Goal: Information Seeking & Learning: Get advice/opinions

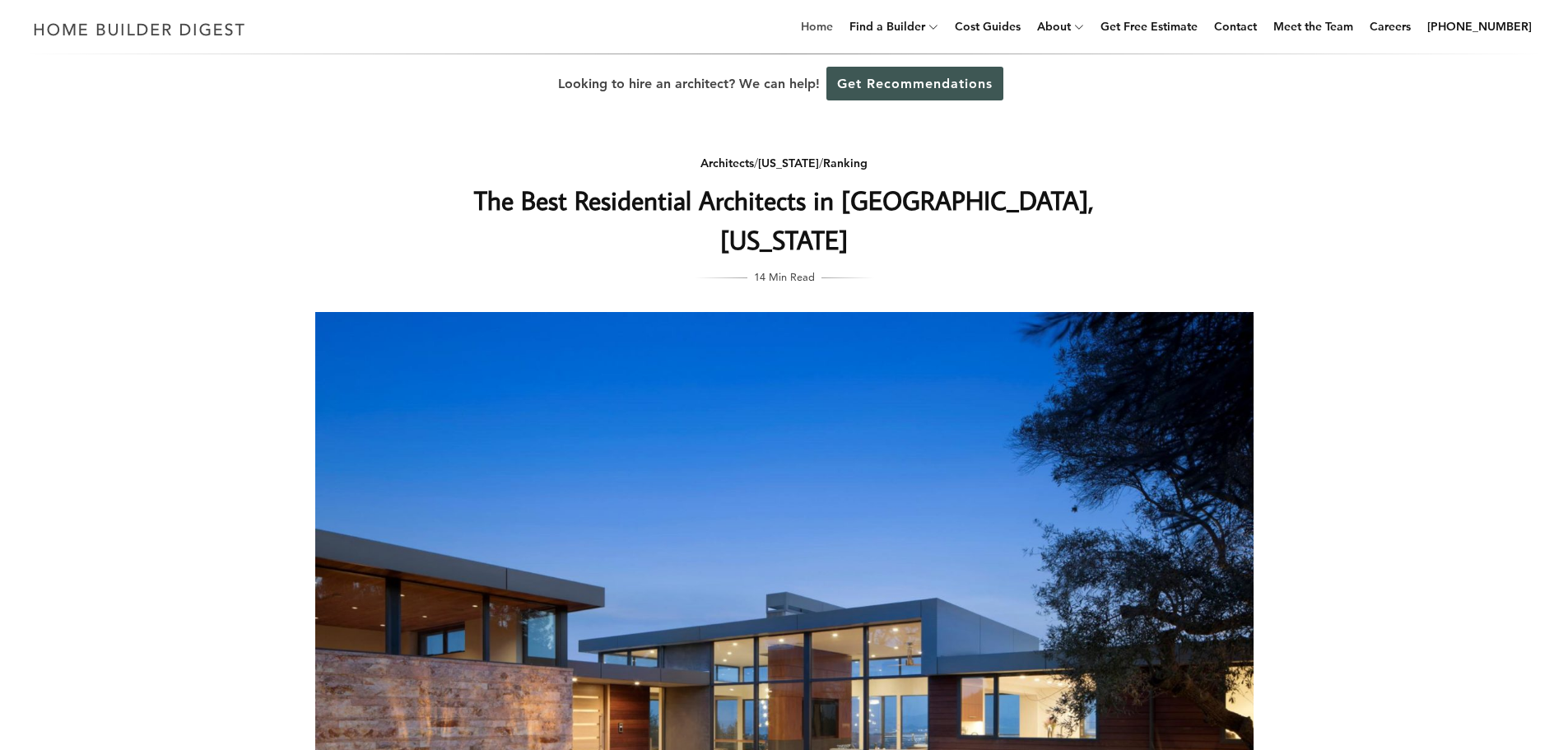
click at [840, 35] on link "Home" at bounding box center [817, 26] width 45 height 53
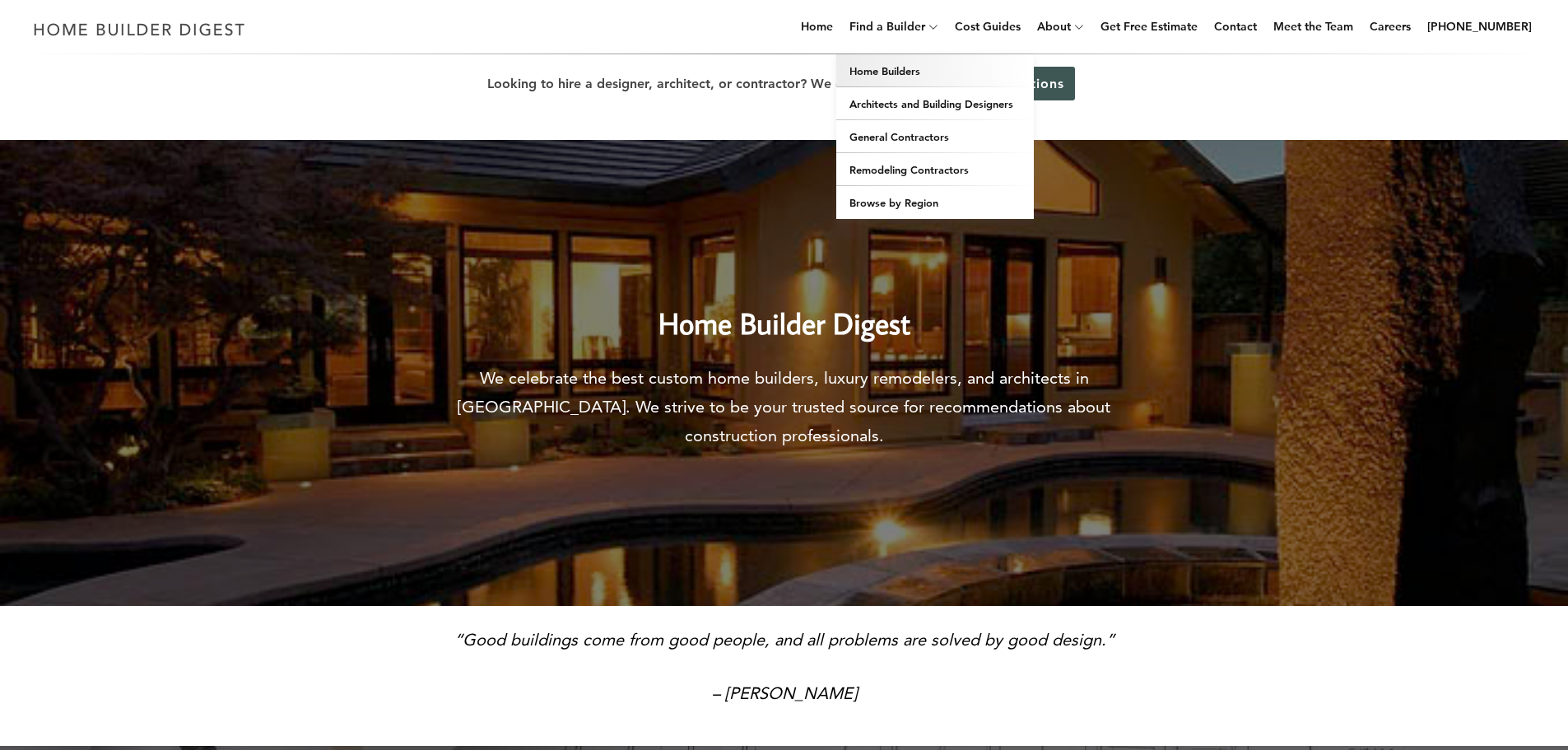
click at [915, 68] on link "Home Builders" at bounding box center [935, 70] width 197 height 33
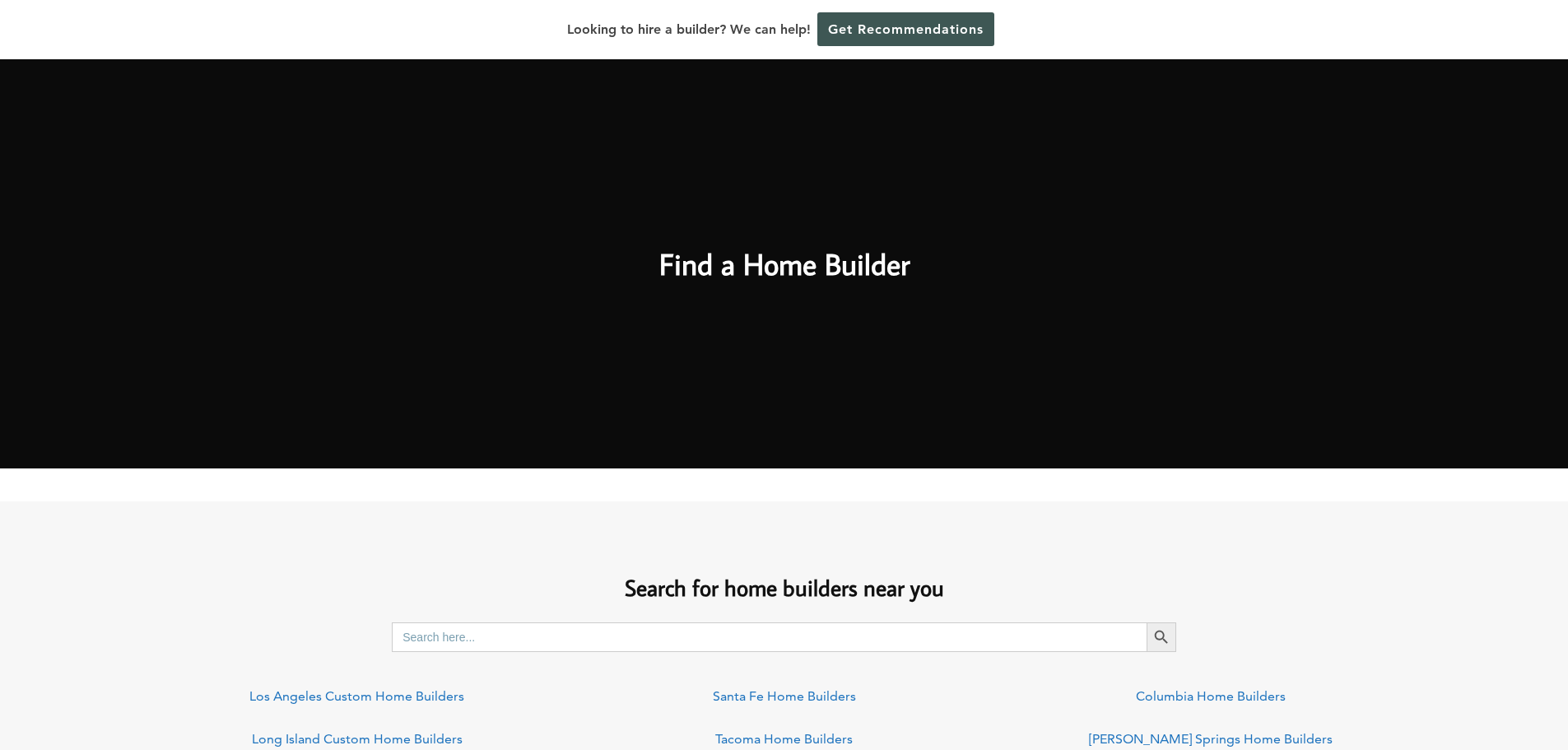
scroll to position [1071, 0]
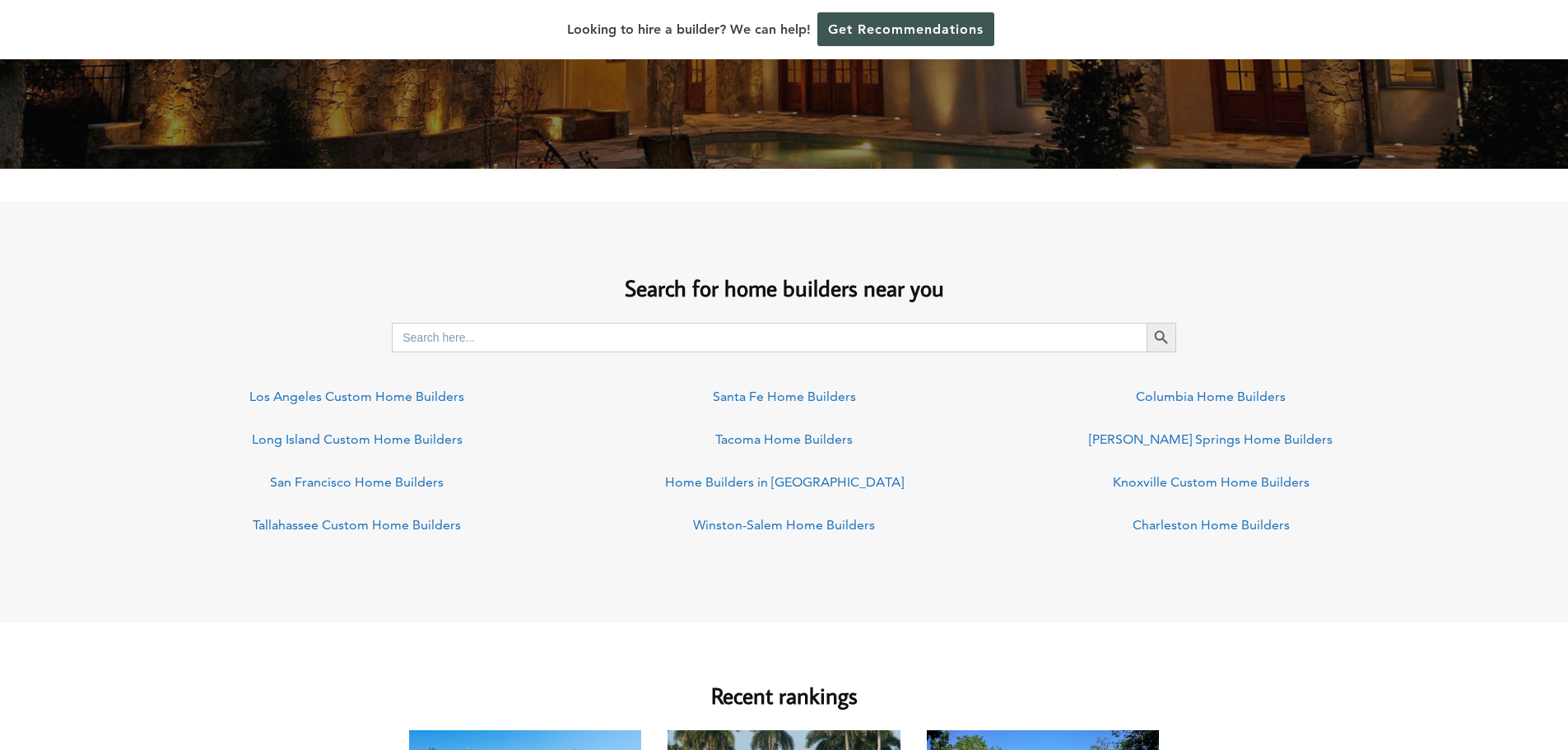
click at [529, 341] on input "Search for:" at bounding box center [770, 338] width 755 height 30
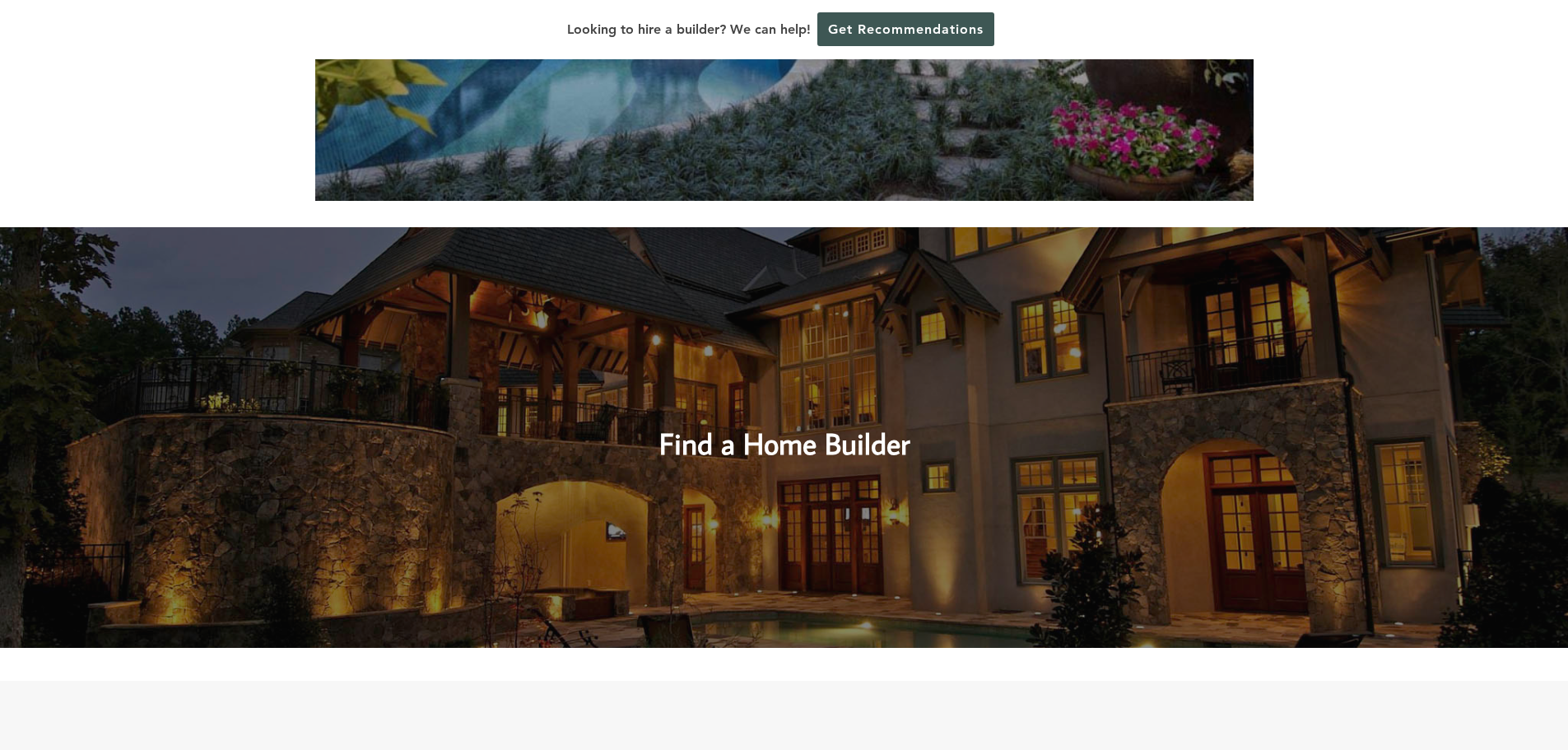
scroll to position [577, 0]
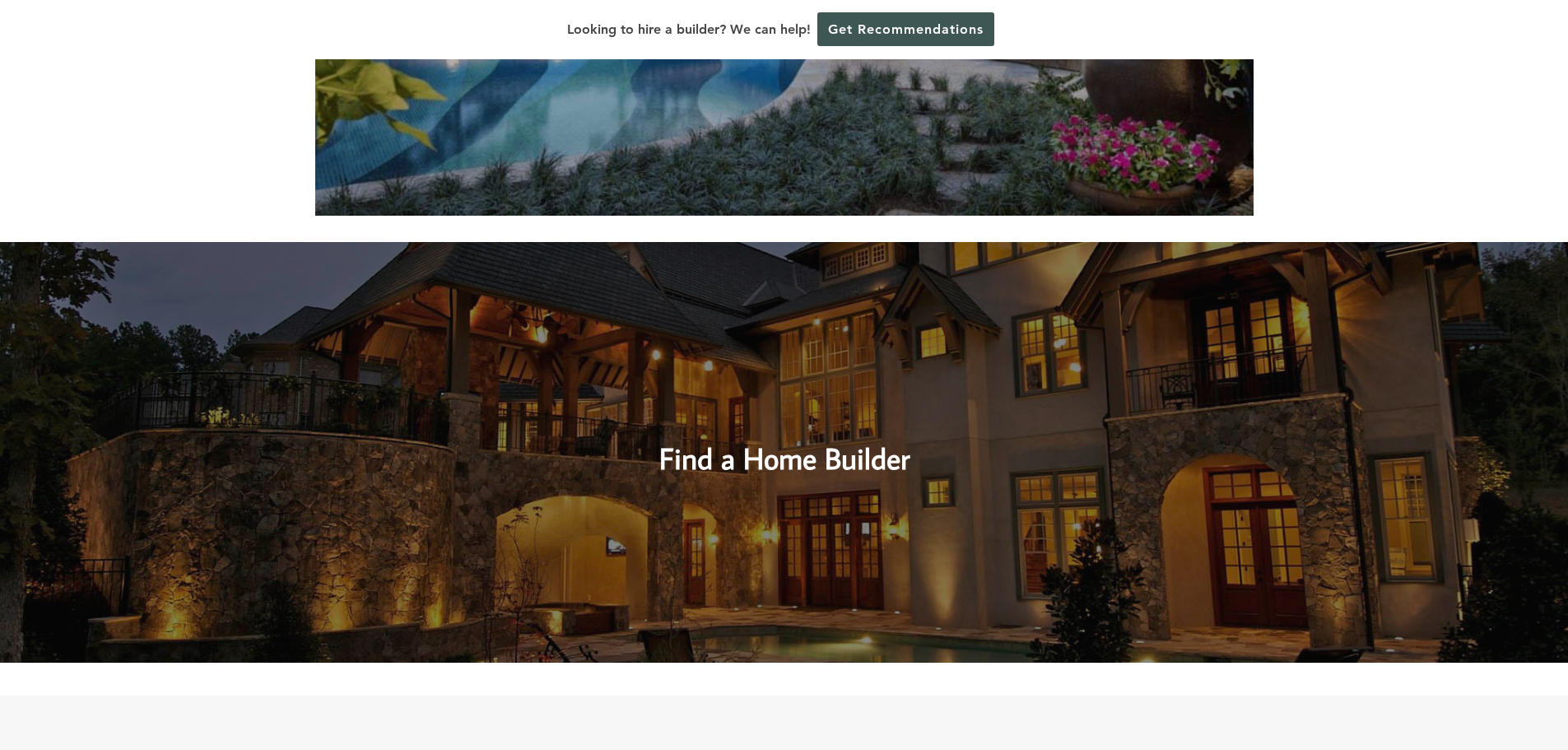
click at [722, 446] on h2 "Find a Home Builder" at bounding box center [784, 444] width 700 height 74
click at [727, 456] on h2 "Find a Home Builder" at bounding box center [784, 444] width 700 height 74
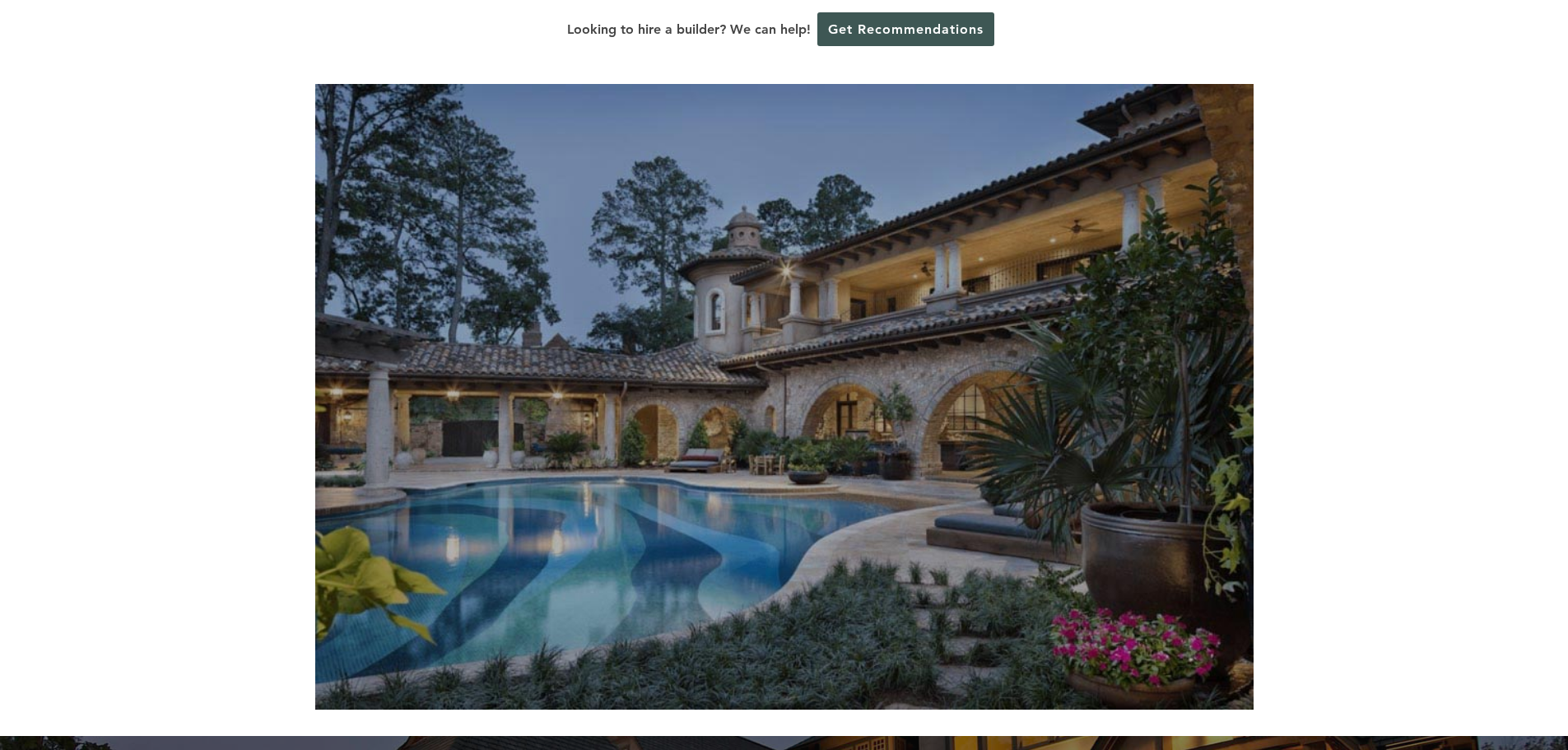
click at [717, 385] on img at bounding box center [784, 397] width 938 height 626
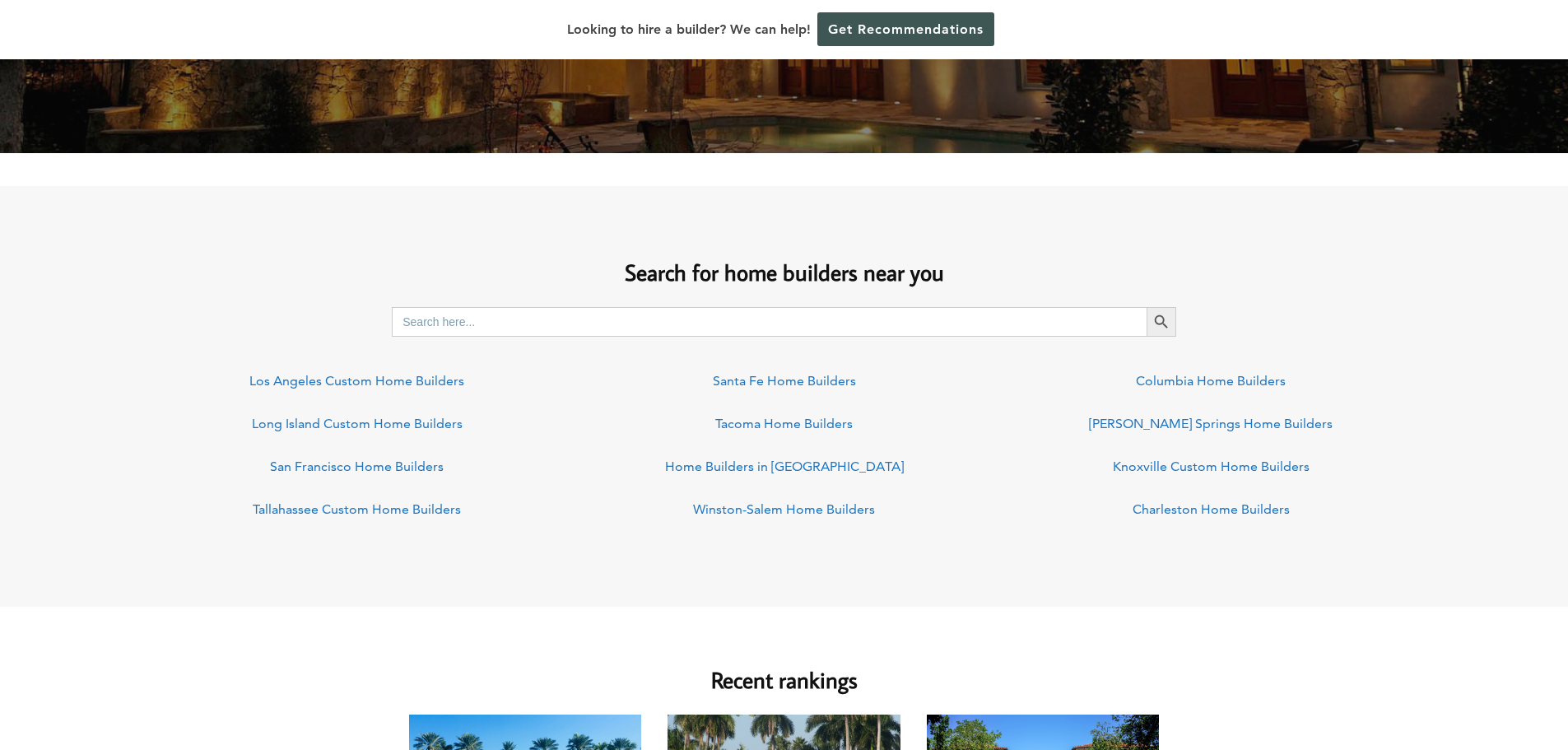
scroll to position [1071, 0]
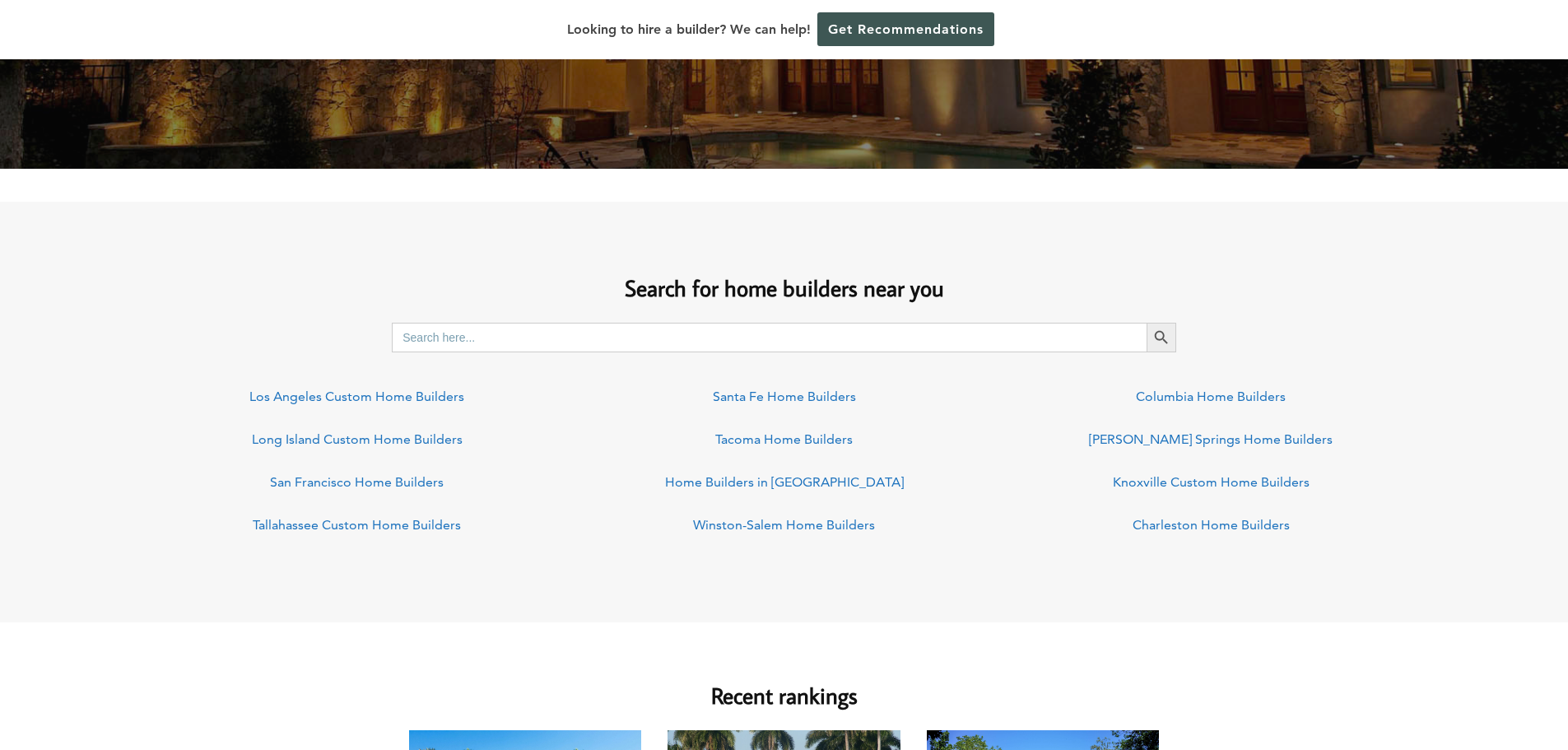
click at [503, 341] on input "Search for:" at bounding box center [770, 338] width 755 height 30
click at [565, 344] on input "Search for:" at bounding box center [770, 338] width 755 height 30
type input "atherton"
click at [1147, 323] on button "Search Button" at bounding box center [1162, 338] width 30 height 30
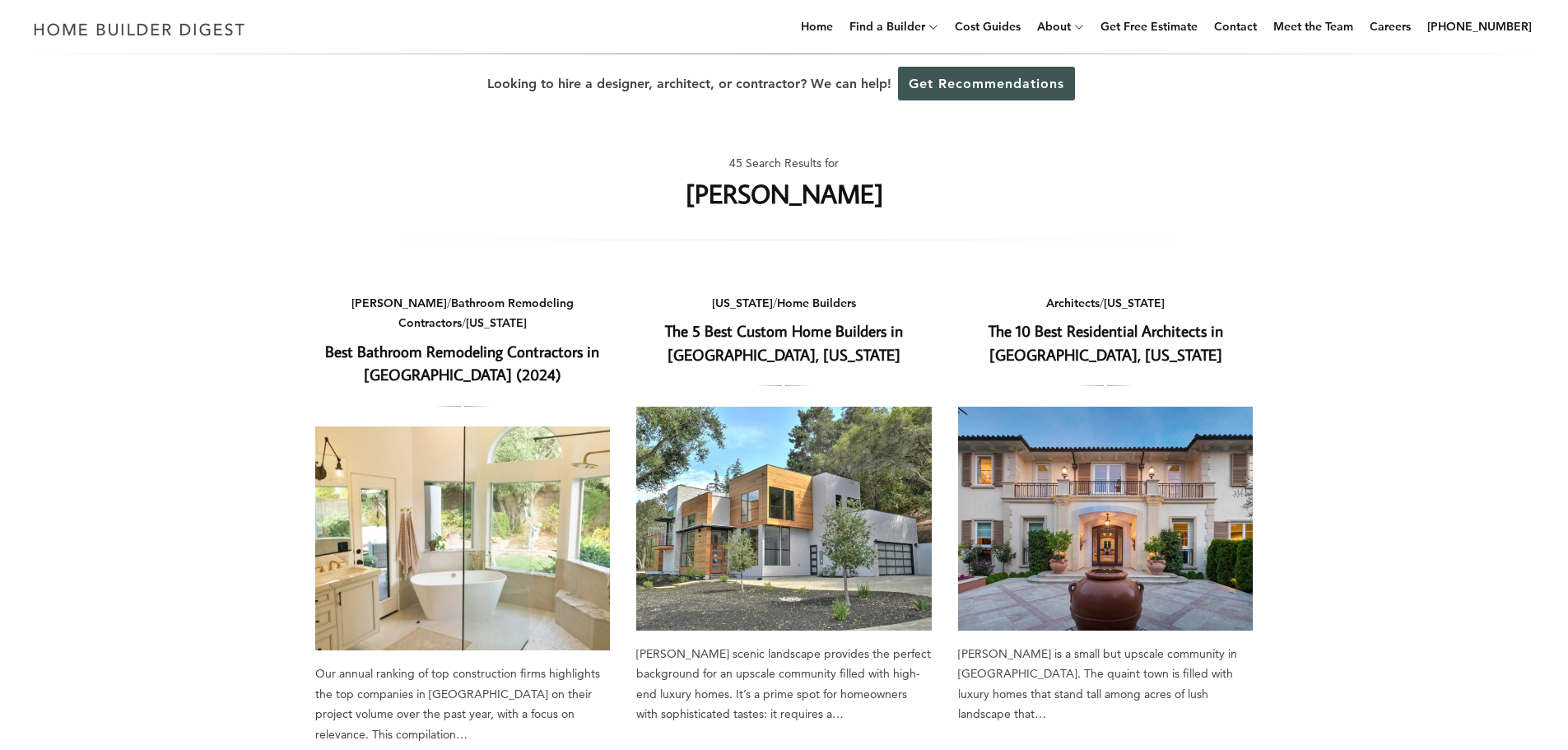
click at [810, 455] on img at bounding box center [784, 519] width 296 height 224
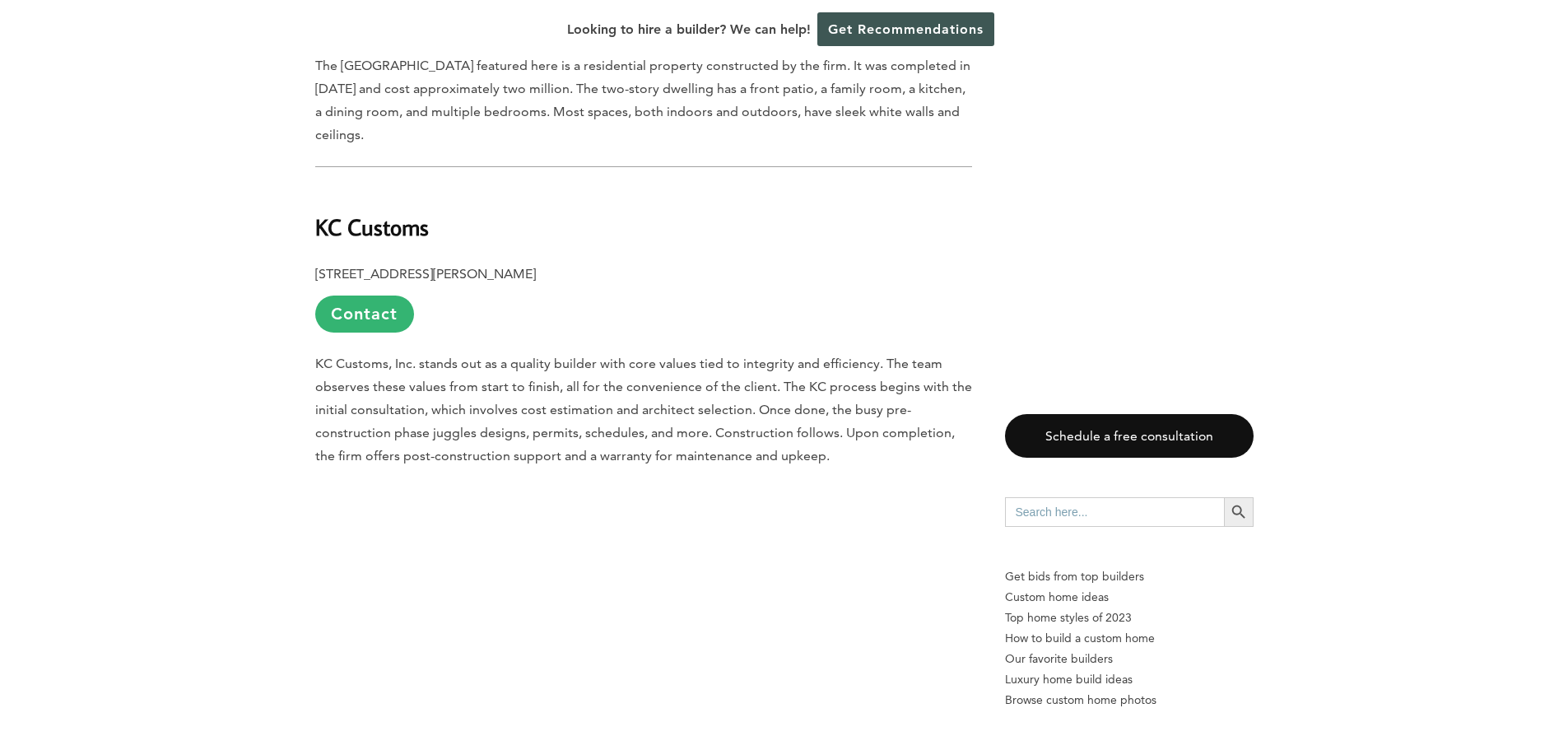
scroll to position [1812, 0]
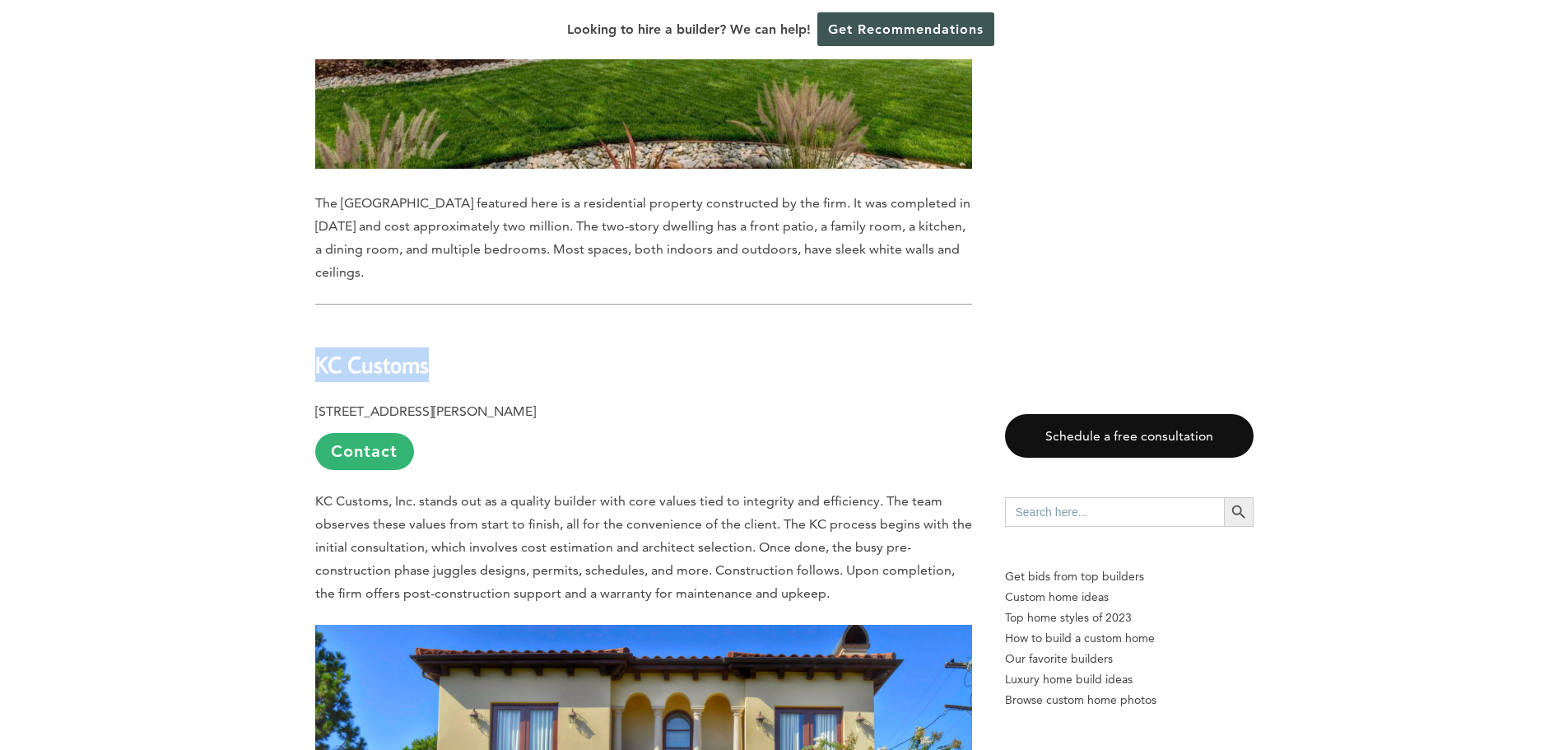
drag, startPoint x: 303, startPoint y: 298, endPoint x: 442, endPoint y: 305, distance: 139.2
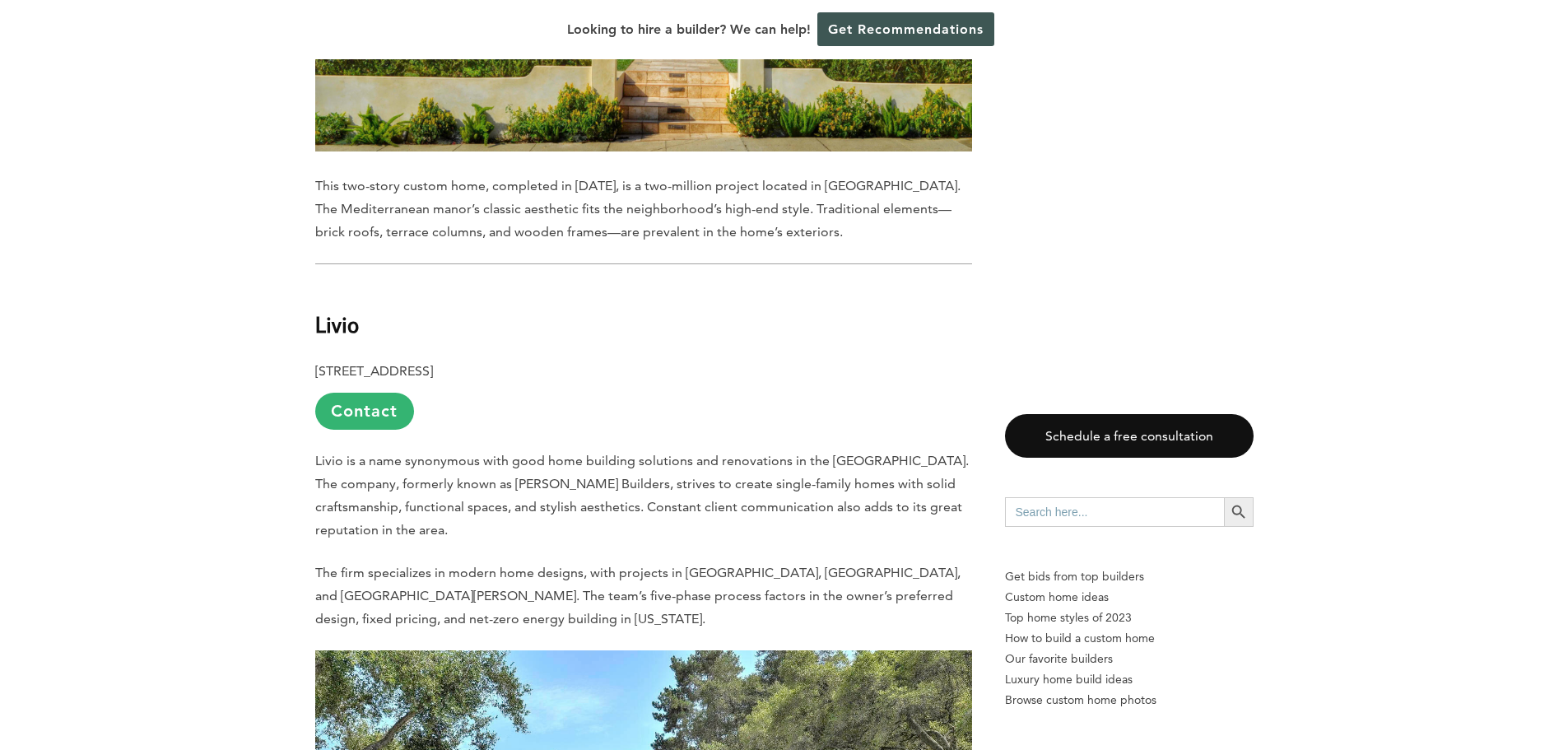
scroll to position [2718, 0]
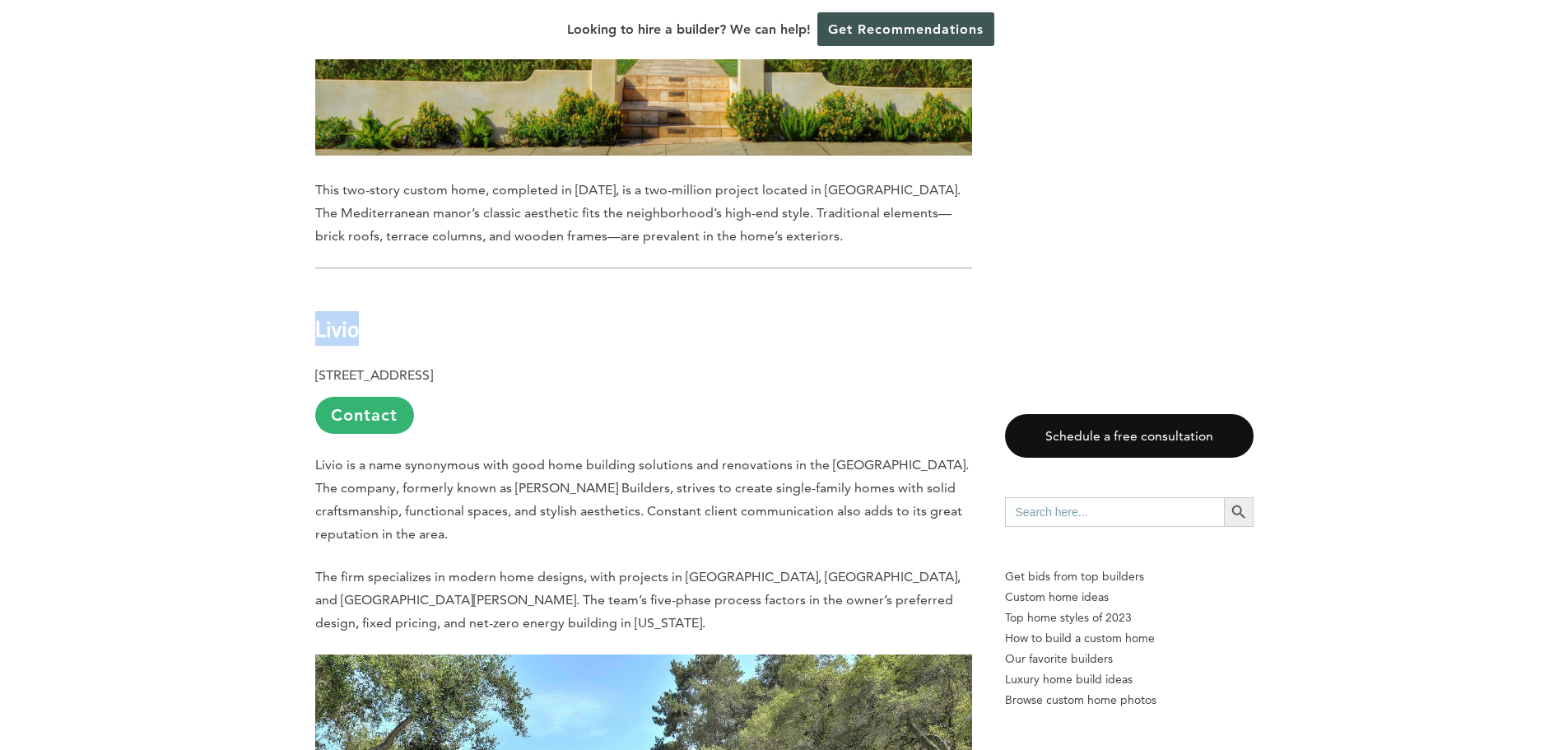
drag, startPoint x: 312, startPoint y: 270, endPoint x: 396, endPoint y: 271, distance: 84.0
copy b "Livio"
click at [596, 364] on p "889 San Antonio Road, Suite 110, Los Altos, CA 94022 Contact" at bounding box center [644, 398] width 657 height 70
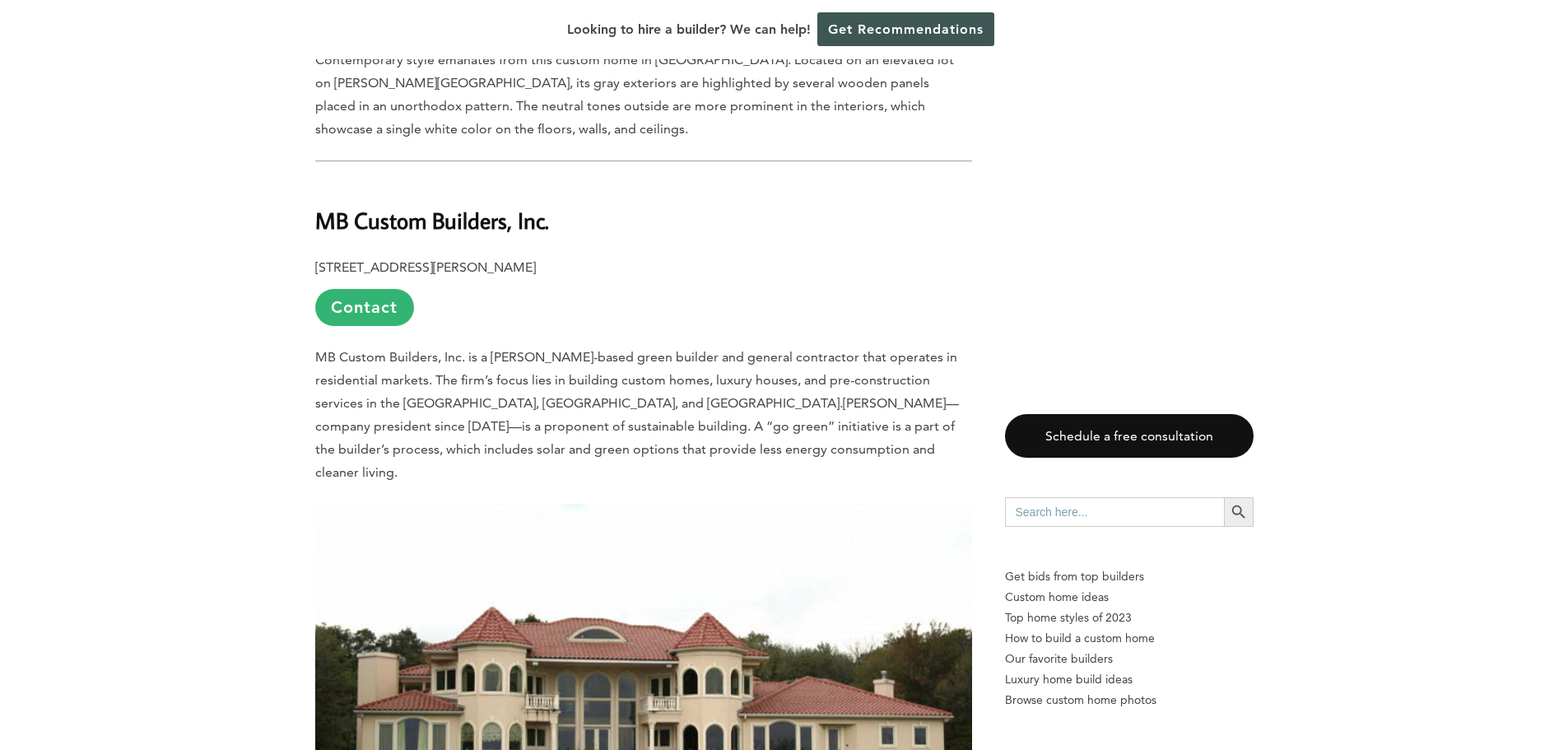
scroll to position [3788, 0]
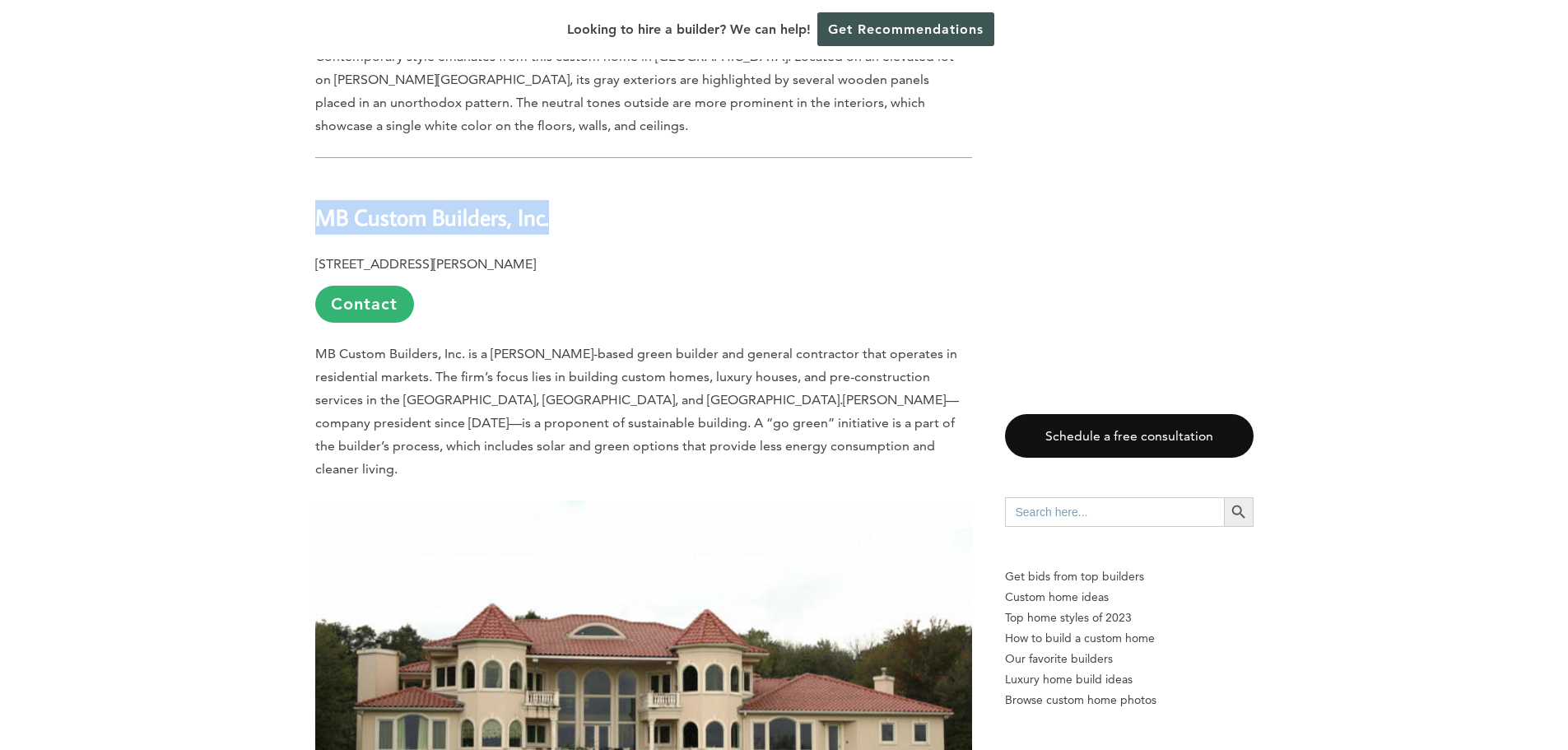
drag, startPoint x: 317, startPoint y: 133, endPoint x: 578, endPoint y: 131, distance: 261.0
click at [578, 177] on h2 "MB Custom Builders, Inc." at bounding box center [644, 205] width 657 height 57
copy b "MB Custom Builders, Inc."
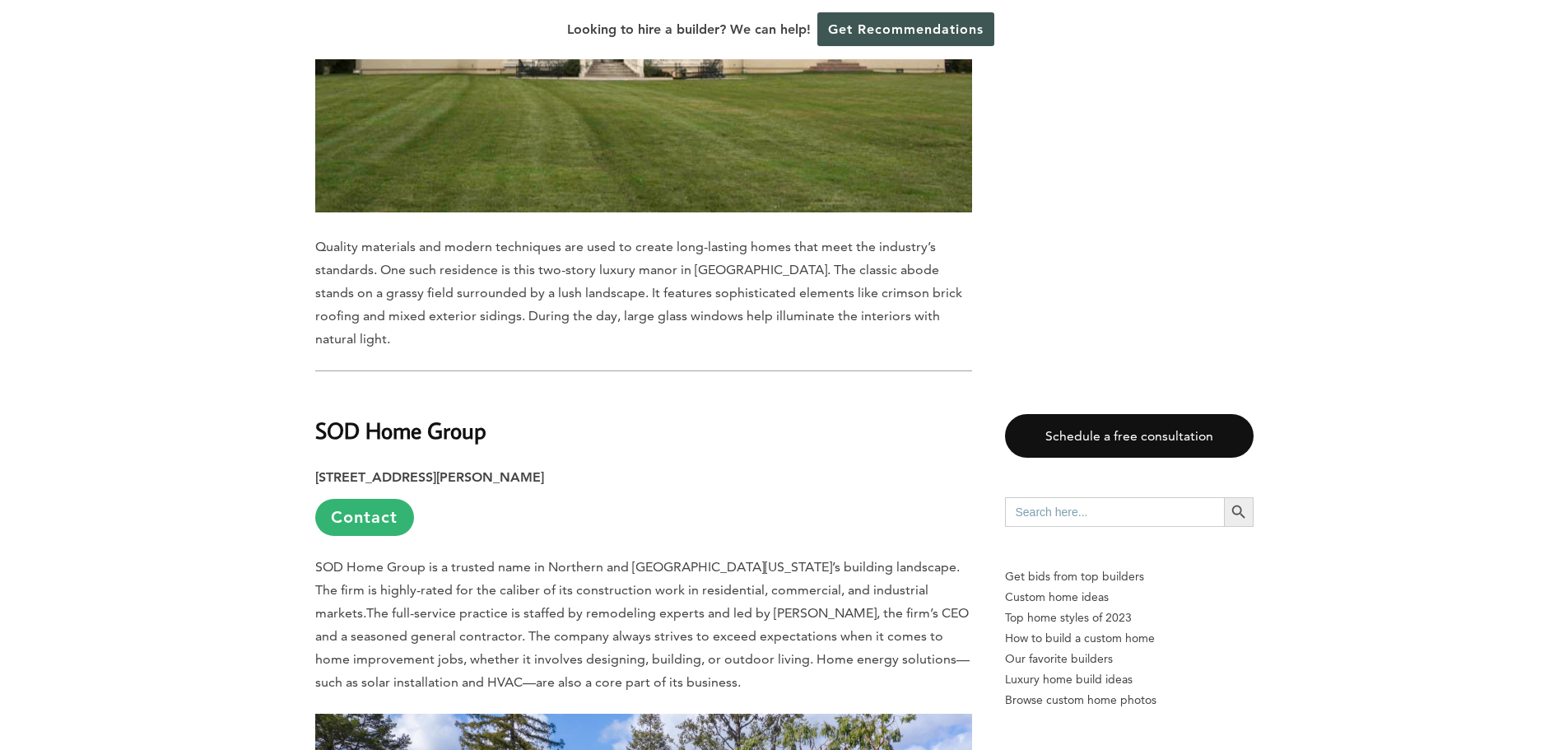
scroll to position [4530, 0]
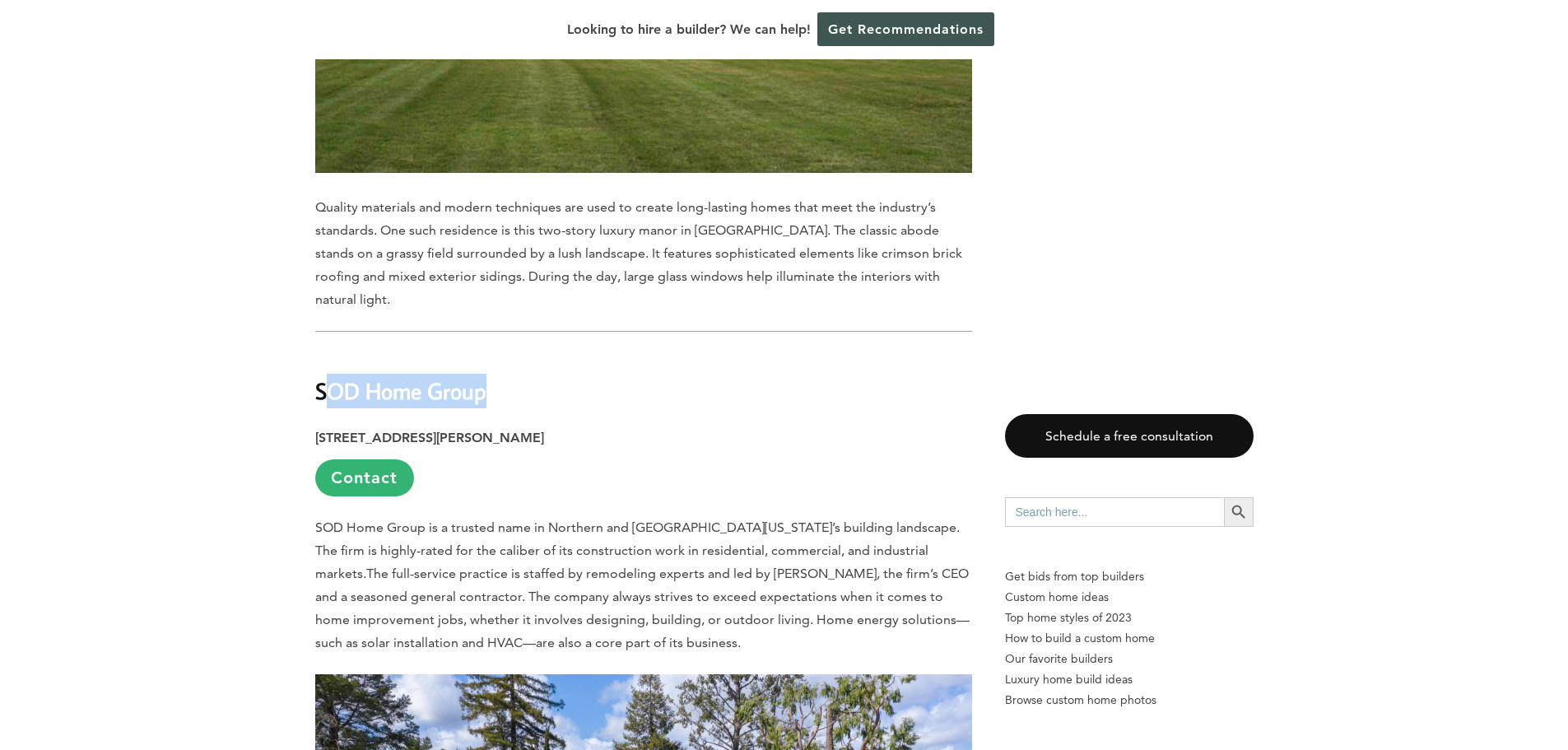
drag, startPoint x: 321, startPoint y: 264, endPoint x: 508, endPoint y: 270, distance: 187.1
click at [525, 352] on h2 "SOD Home Group" at bounding box center [644, 379] width 657 height 57
drag, startPoint x: 317, startPoint y: 260, endPoint x: 523, endPoint y: 258, distance: 206.0
click at [507, 352] on h2 "SOD Home Group" at bounding box center [644, 379] width 657 height 57
copy b "SOD Home Group"
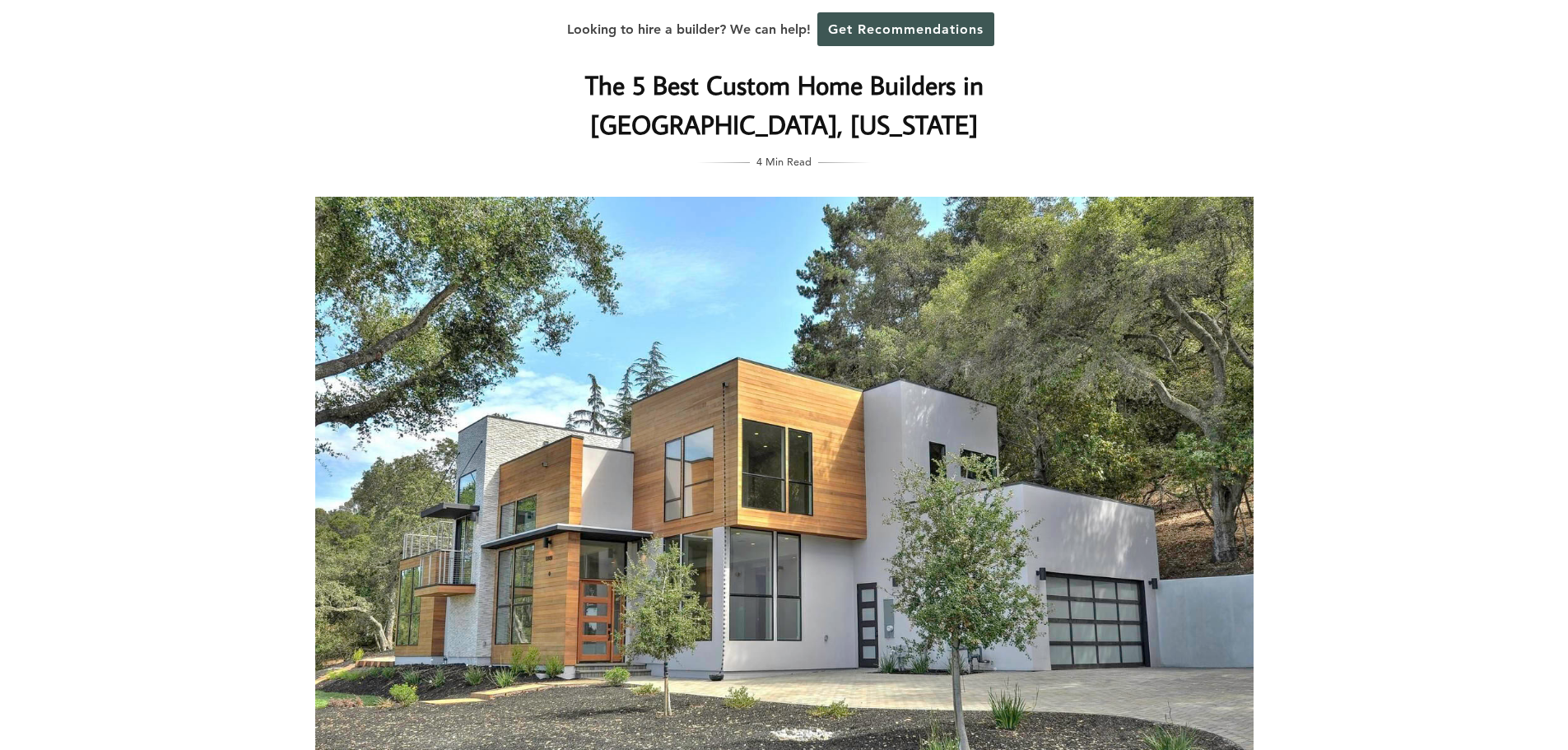
scroll to position [0, 0]
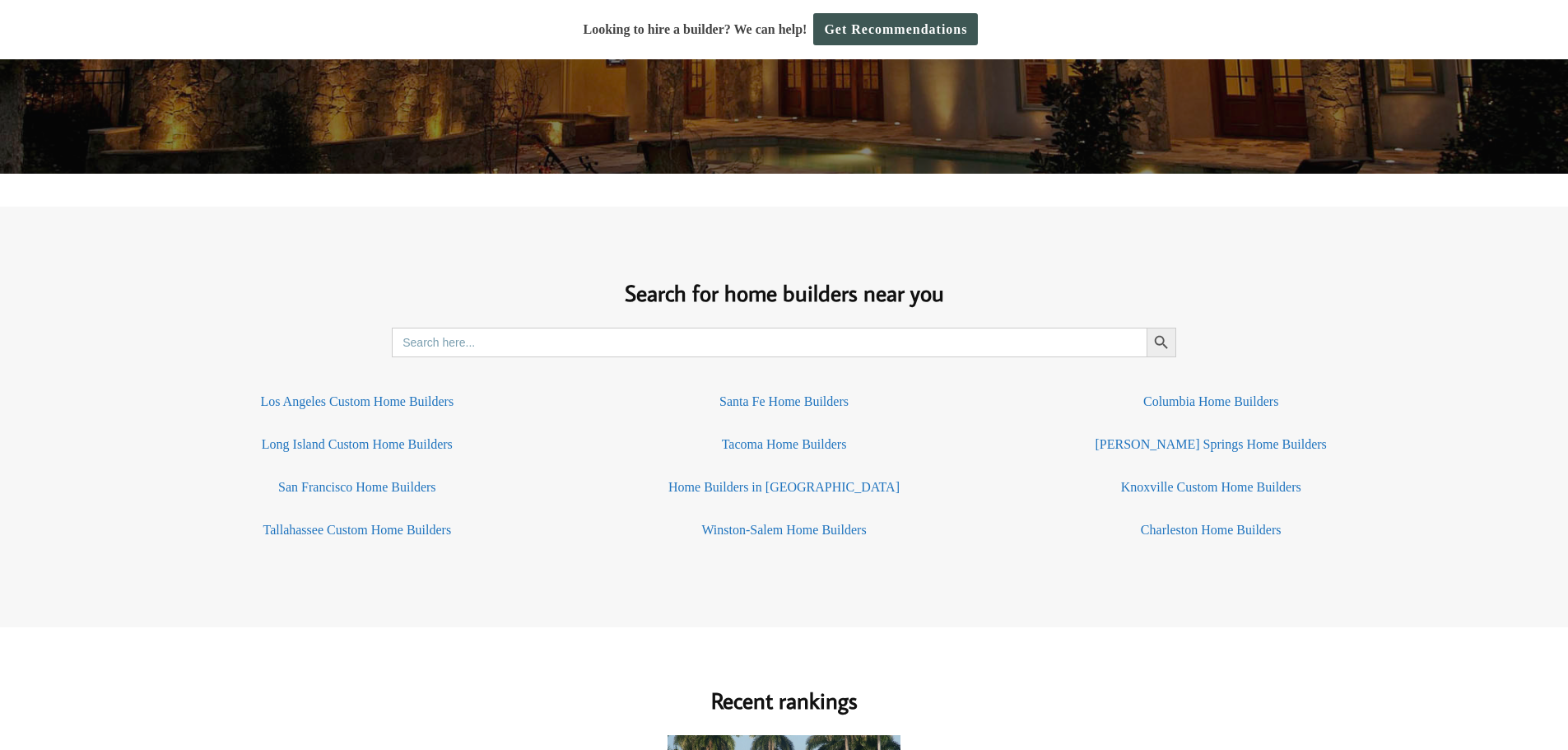
scroll to position [1071, 0]
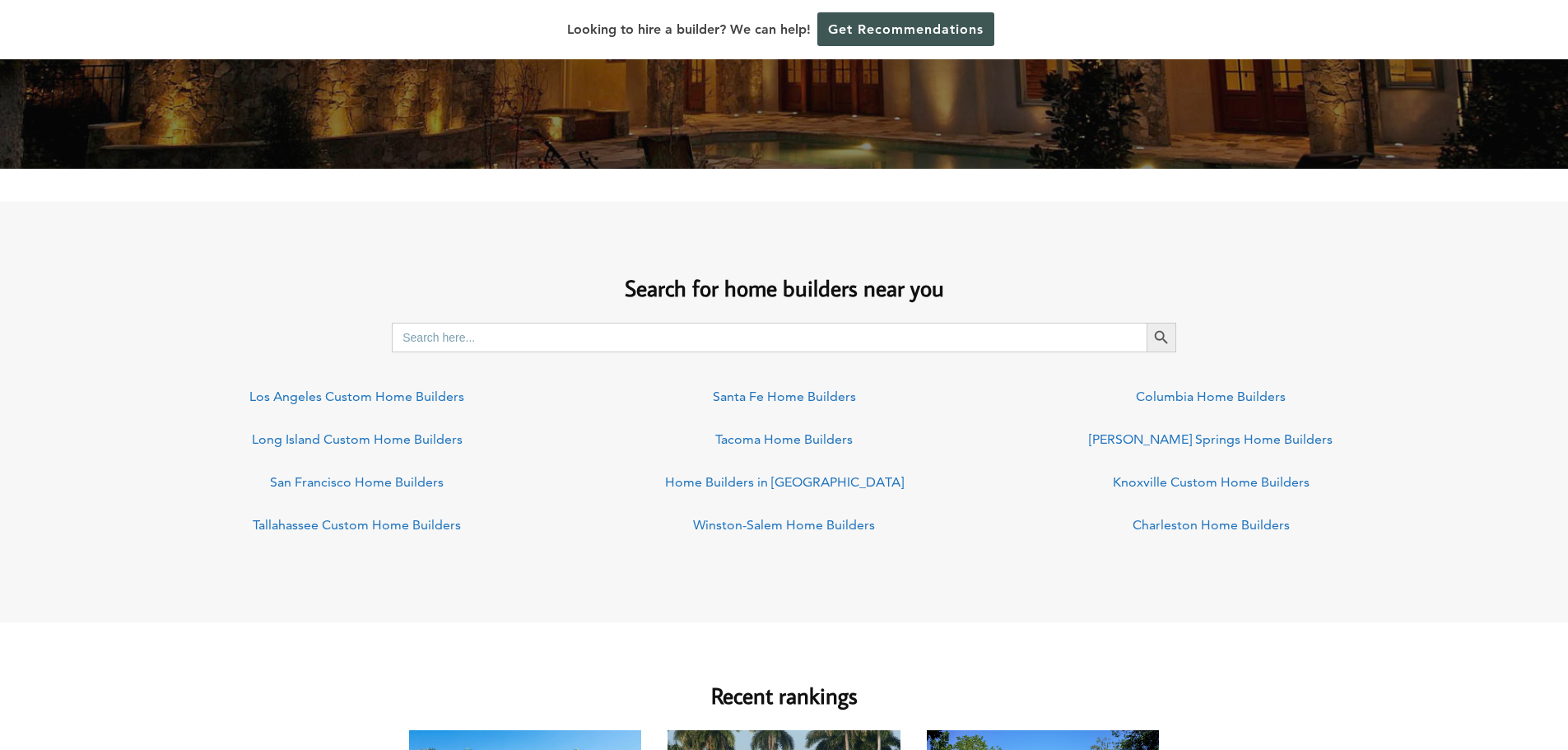
click at [459, 333] on input "Search for:" at bounding box center [770, 338] width 755 height 30
type input "moutain view"
click at [1147, 323] on button "Search Button" at bounding box center [1162, 338] width 30 height 30
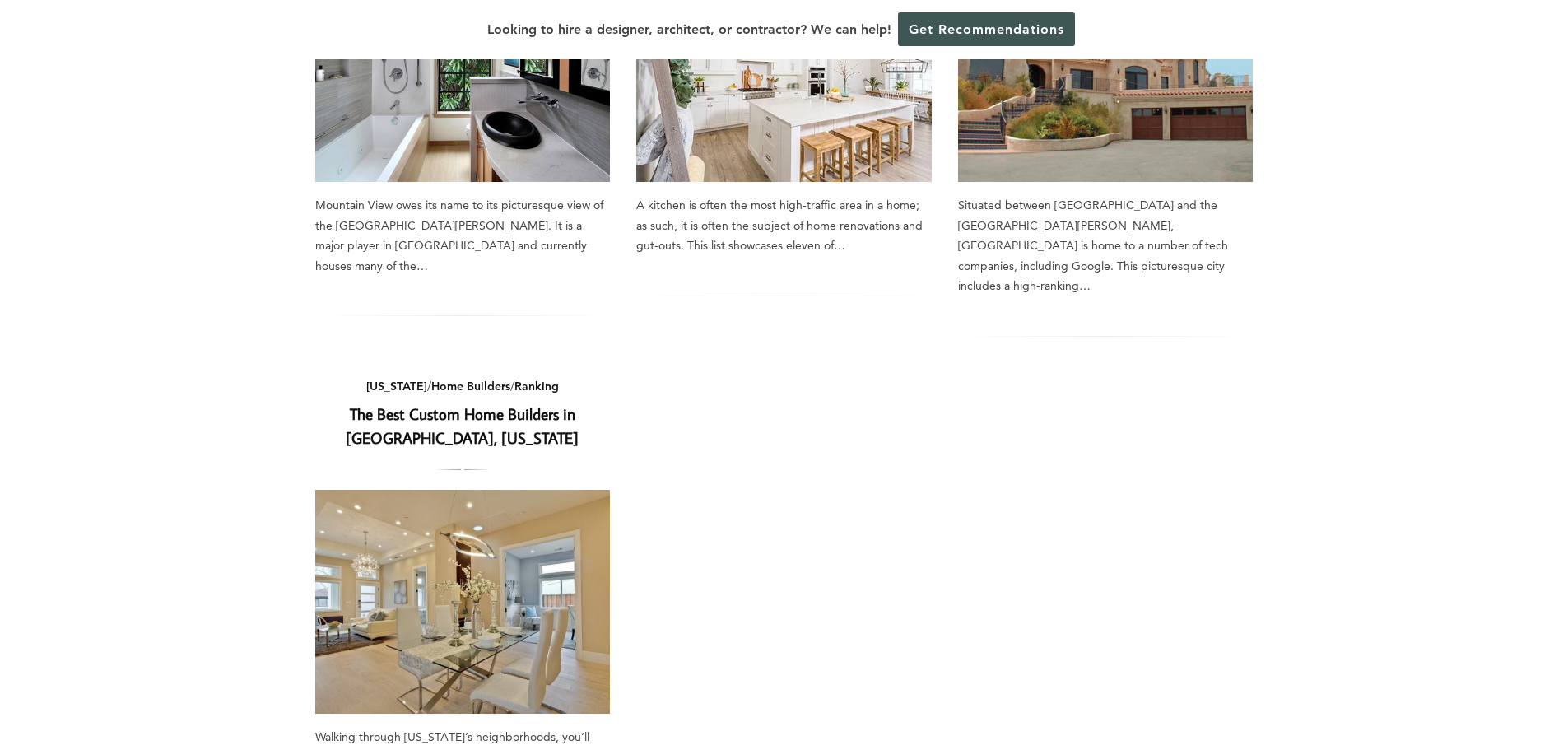
scroll to position [988, 0]
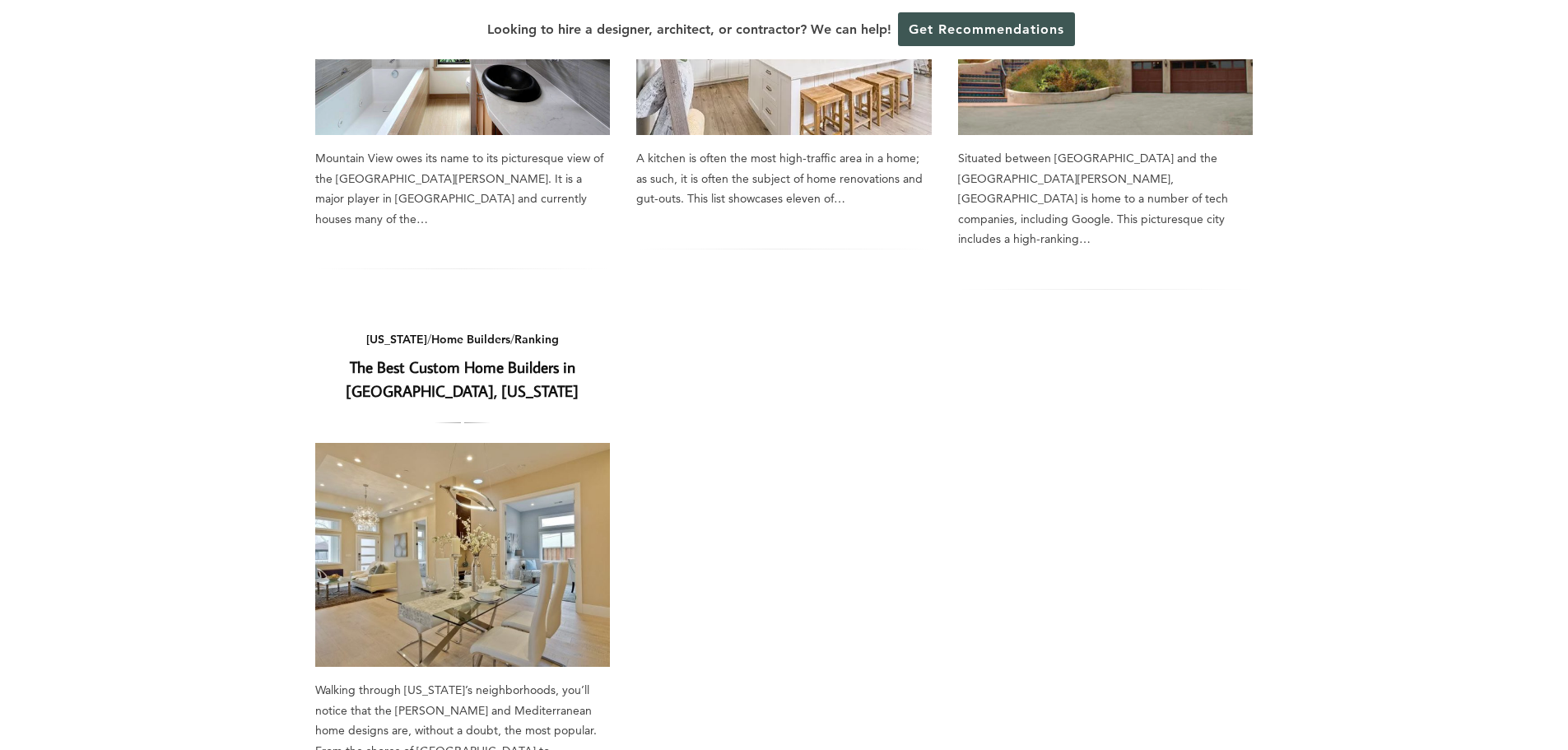
click at [532, 464] on img at bounding box center [464, 554] width 296 height 224
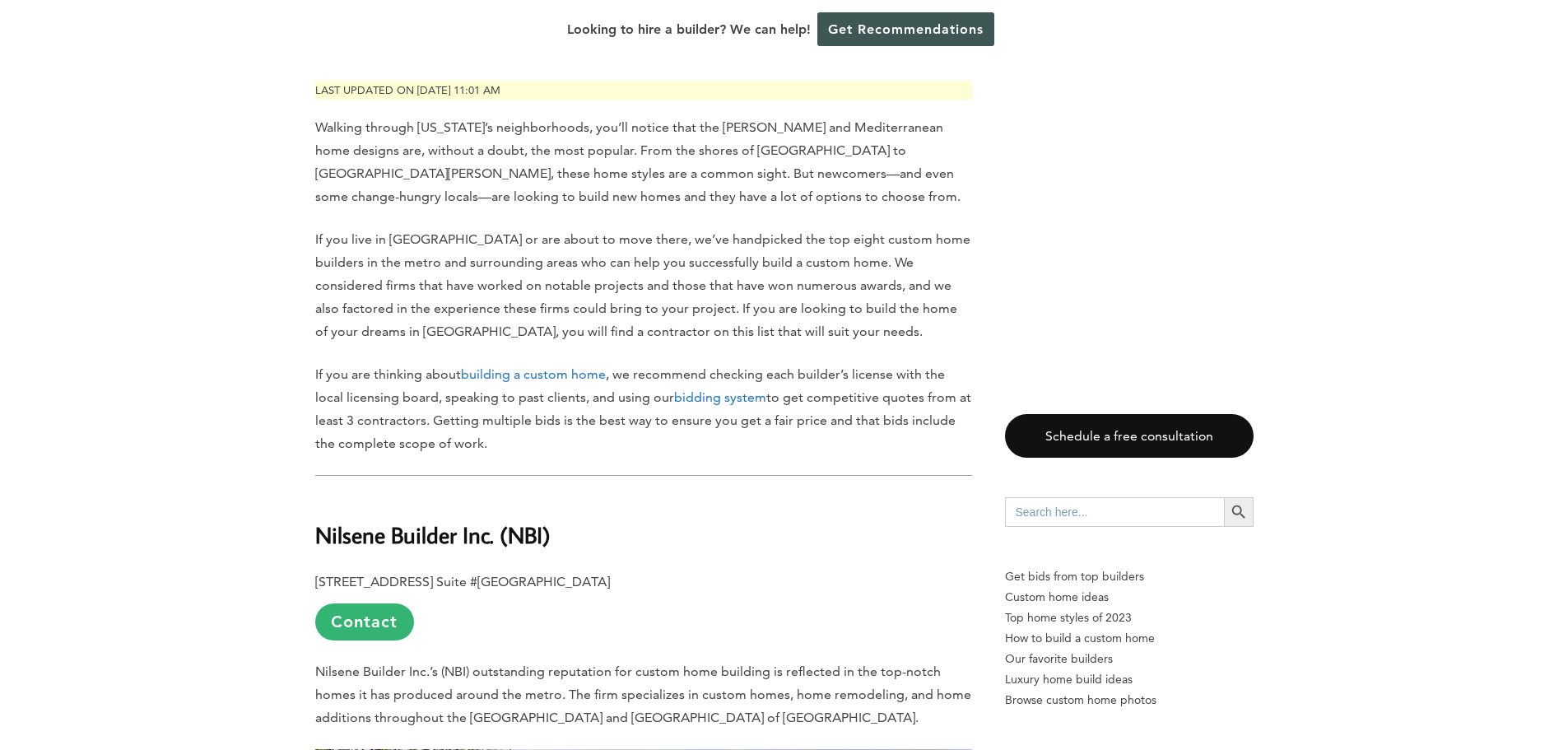
scroll to position [1153, 0]
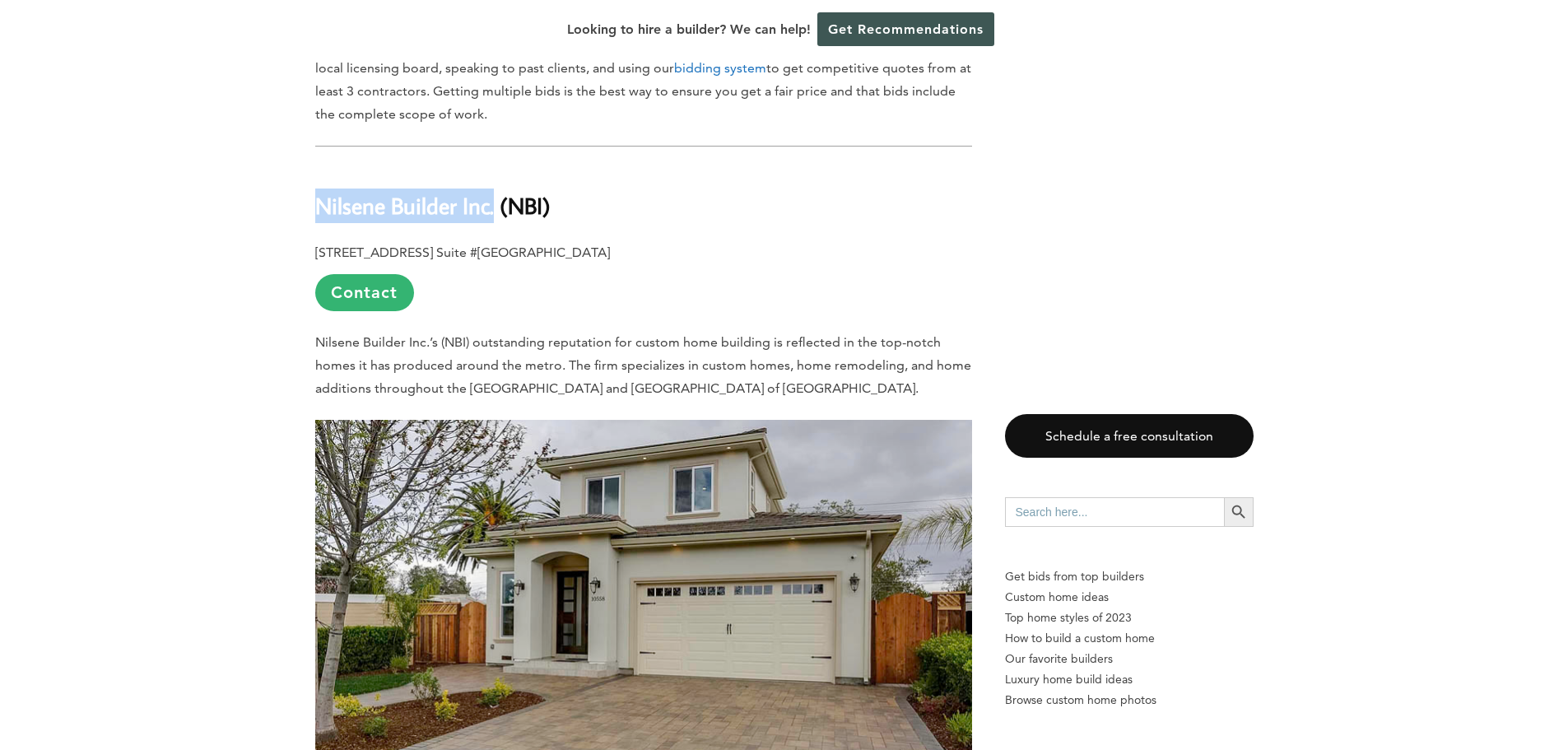
drag, startPoint x: 301, startPoint y: 206, endPoint x: 493, endPoint y: 208, distance: 192.0
copy b "Nilsene Builder Inc."
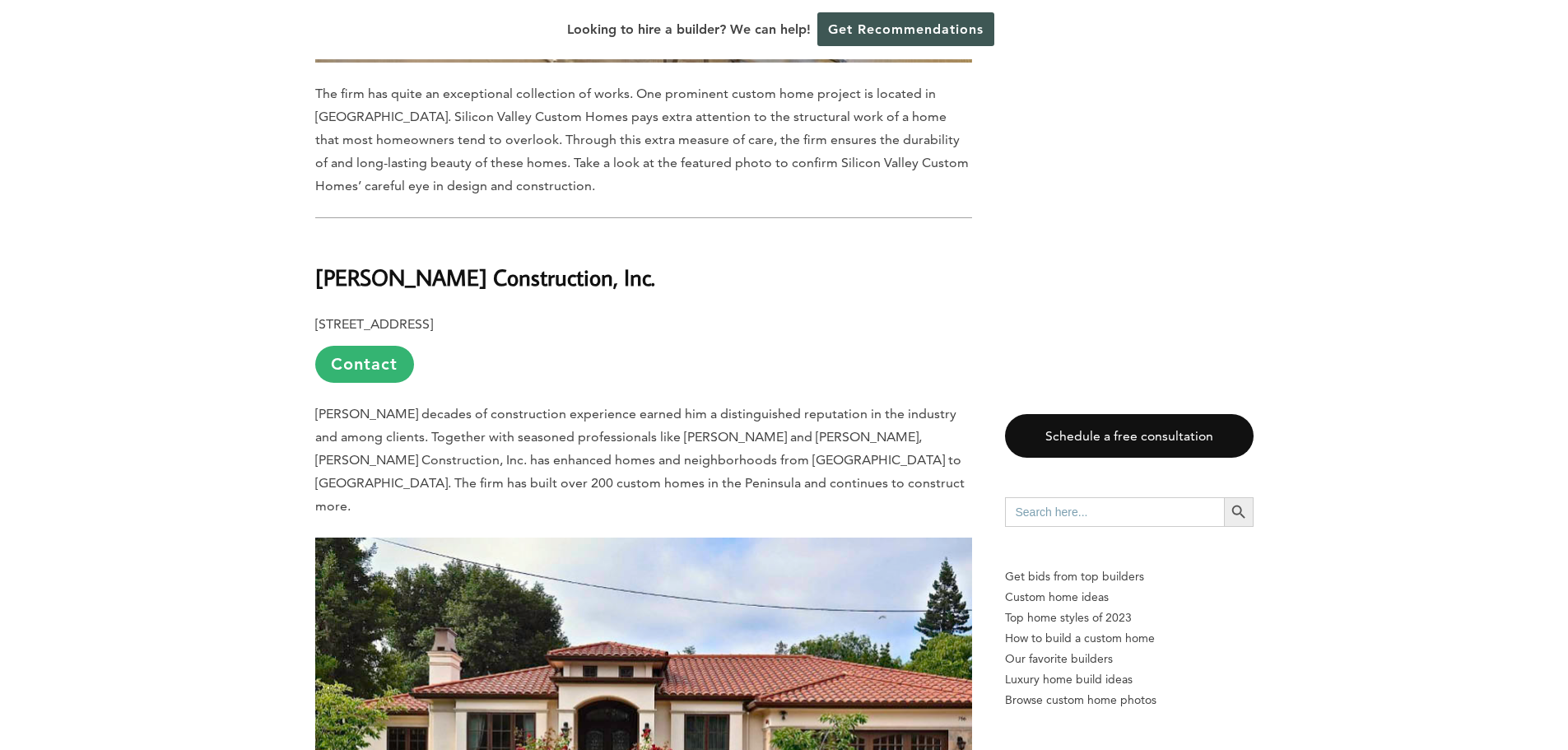
scroll to position [3047, 0]
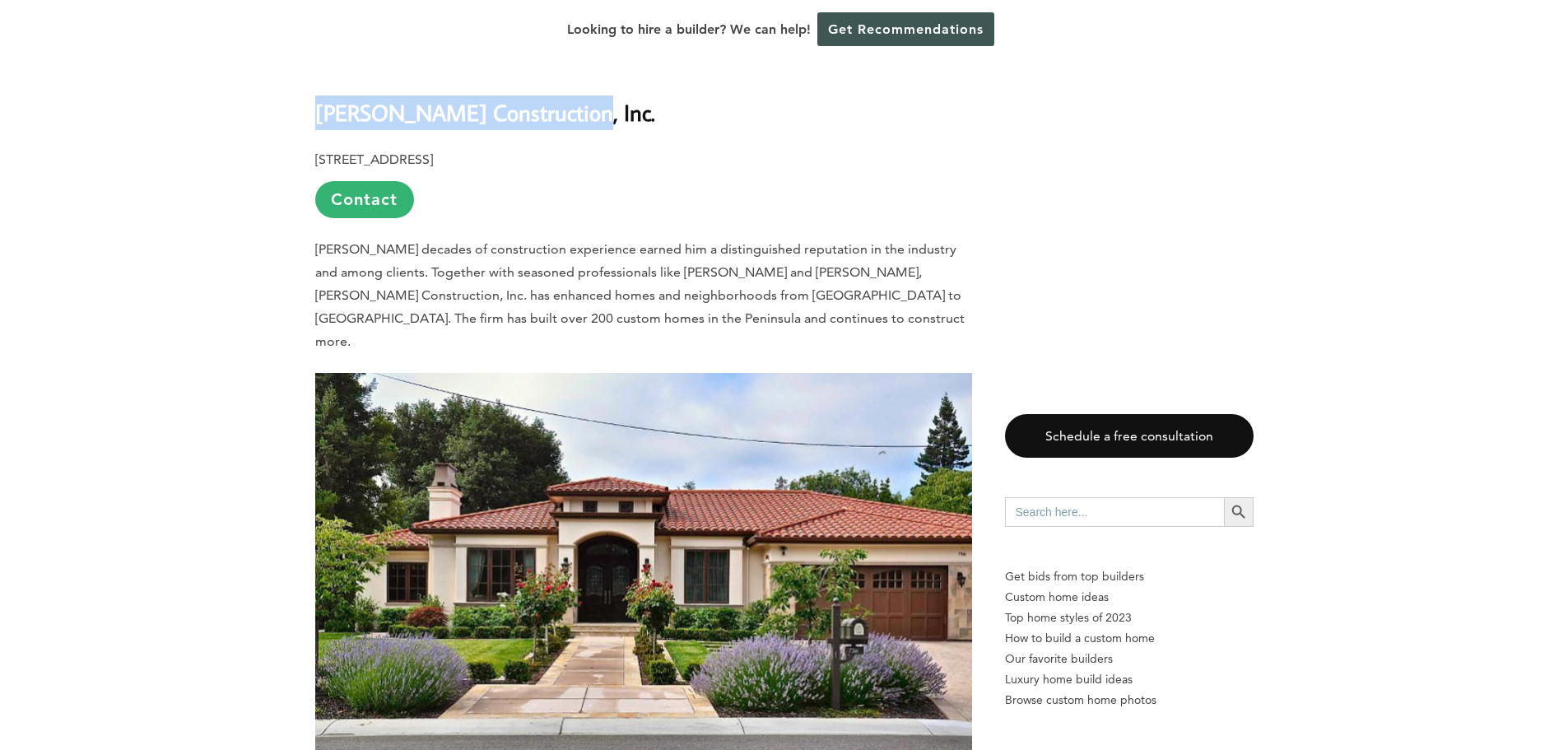
drag, startPoint x: 304, startPoint y: 109, endPoint x: 565, endPoint y: 104, distance: 261.0
copy b "[PERSON_NAME] Construction, Inc."
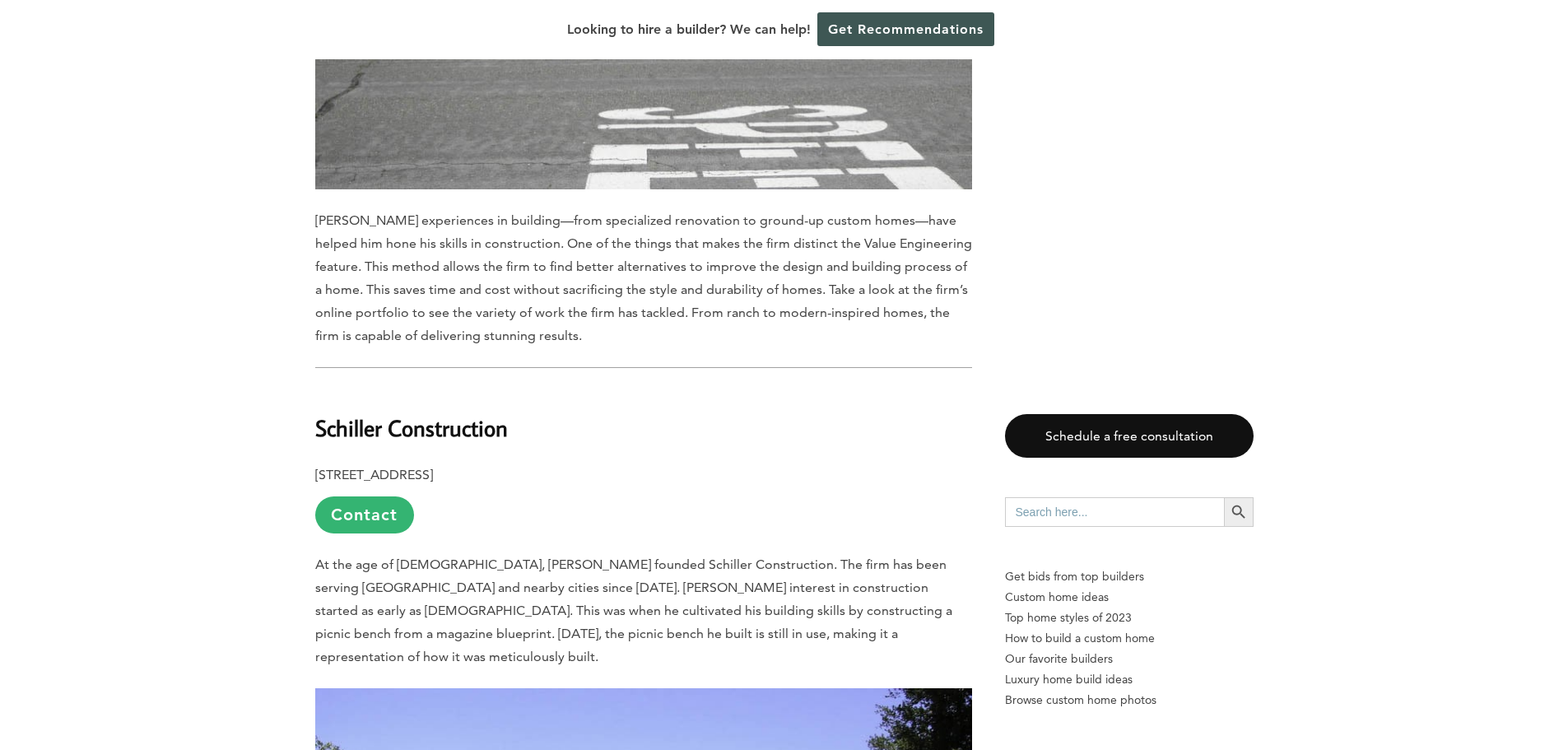
scroll to position [4530, 0]
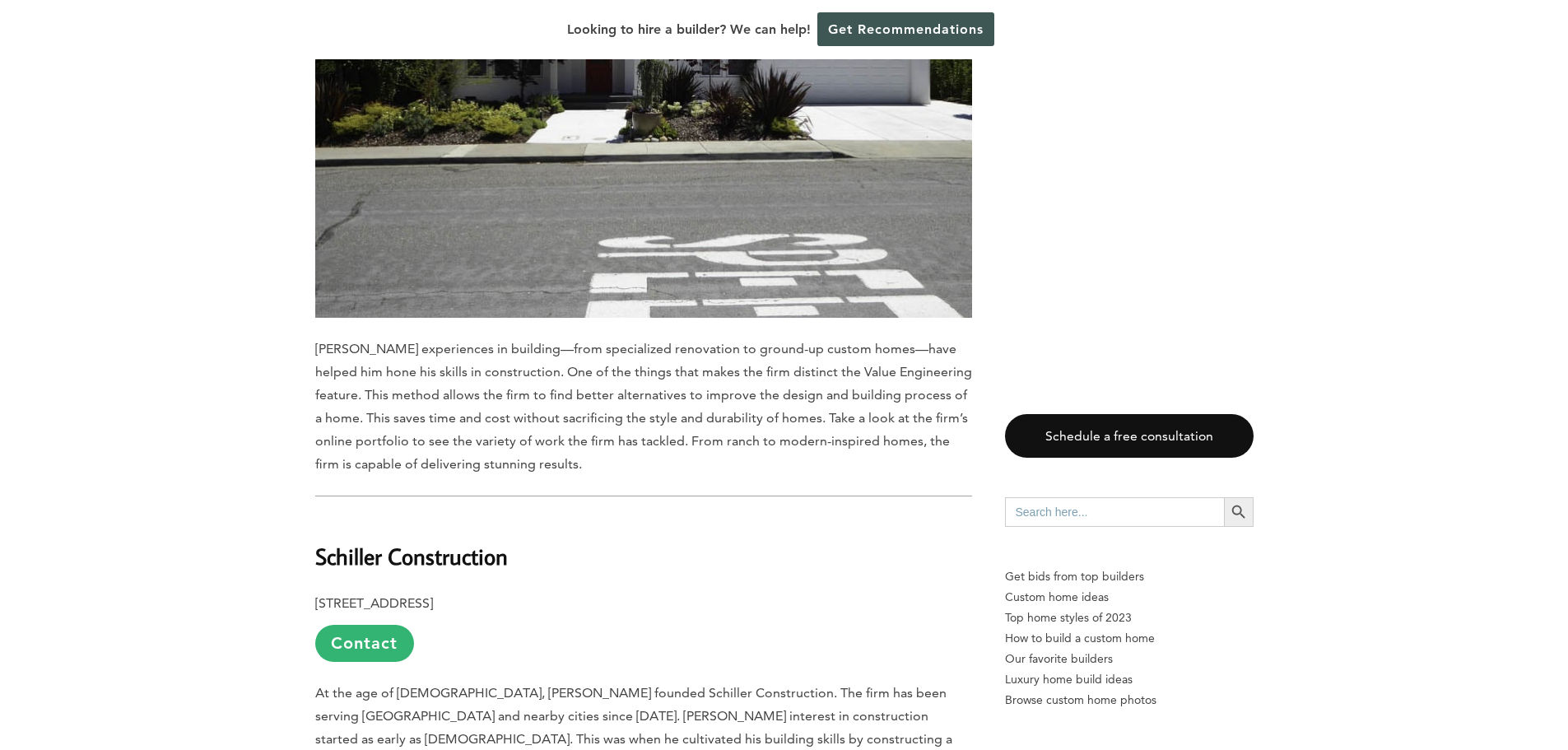
drag, startPoint x: 318, startPoint y: 511, endPoint x: 516, endPoint y: 515, distance: 198.0
click at [516, 517] on h2 "Schiller Construction" at bounding box center [644, 545] width 657 height 57
copy b "Schiller Construction"
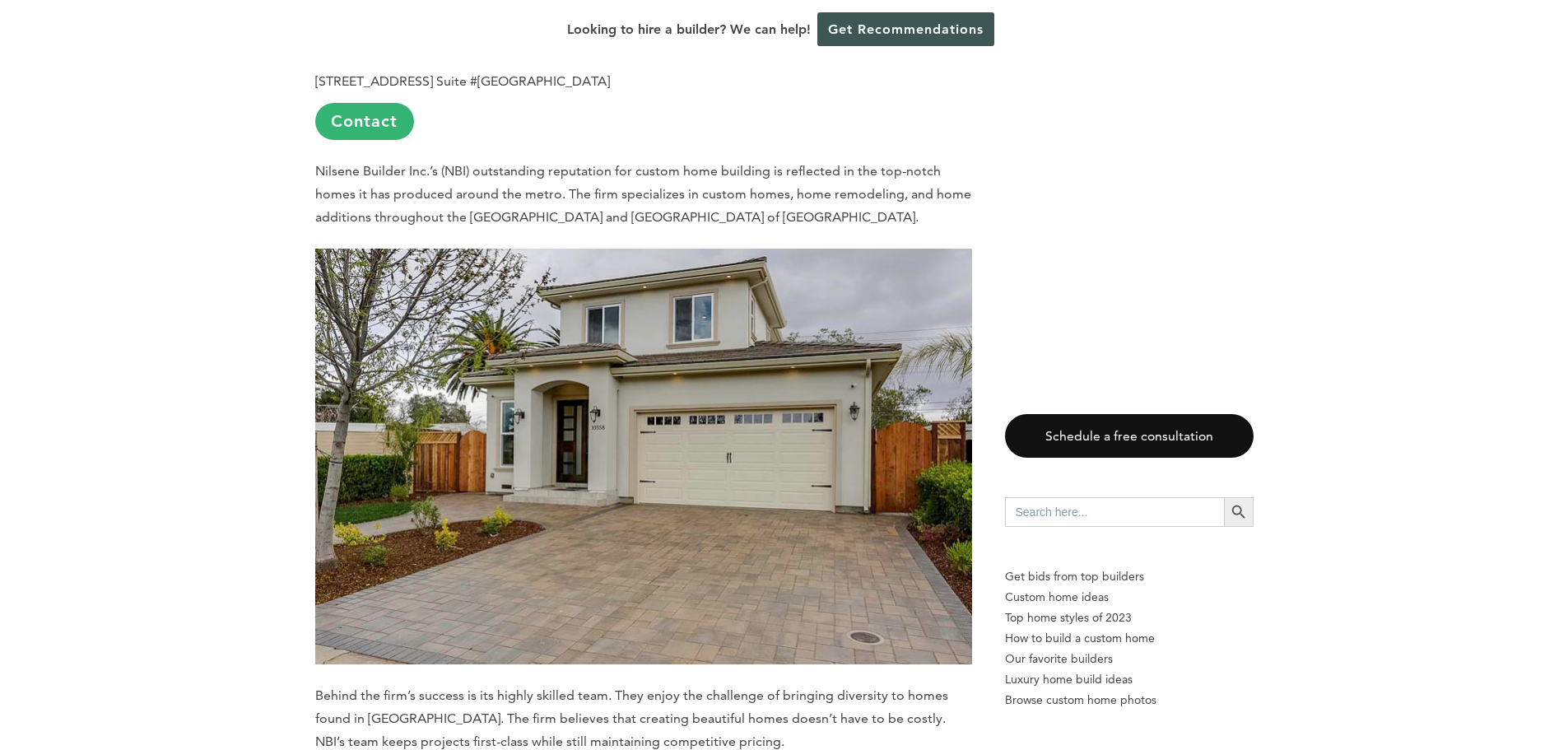
scroll to position [988, 0]
